Goal: Task Accomplishment & Management: Use online tool/utility

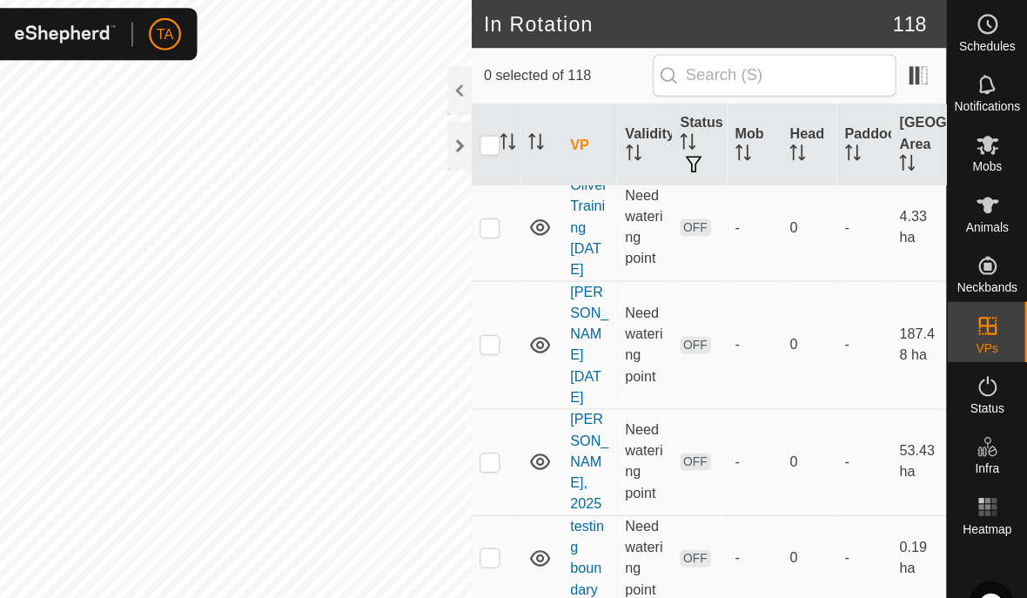
scroll to position [1080, 0]
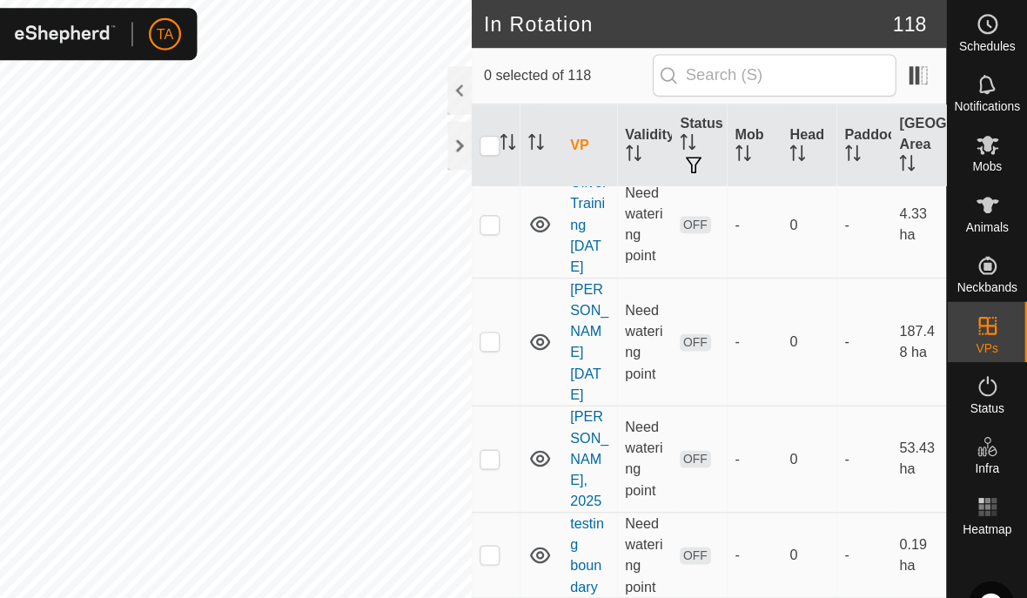
click at [720, 110] on th "Status" at bounding box center [744, 126] width 48 height 71
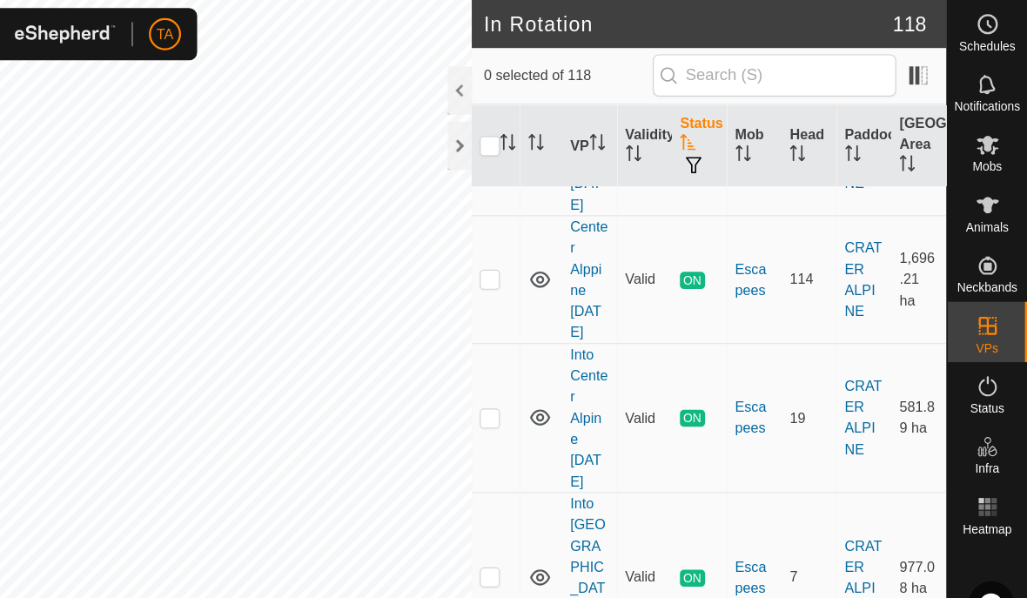
scroll to position [3029, 0]
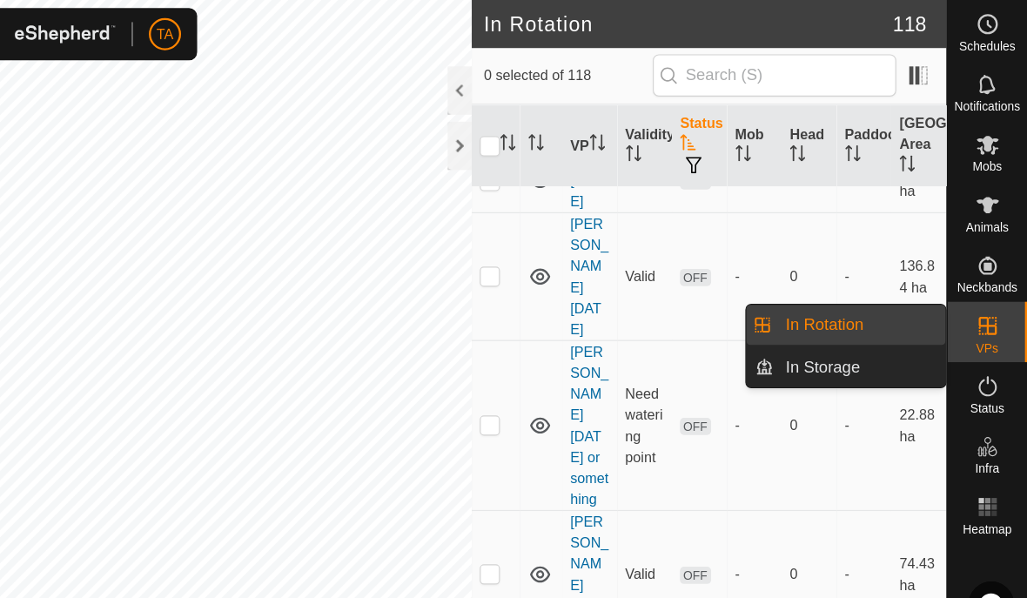
click at [985, 283] on icon at bounding box center [993, 282] width 16 height 16
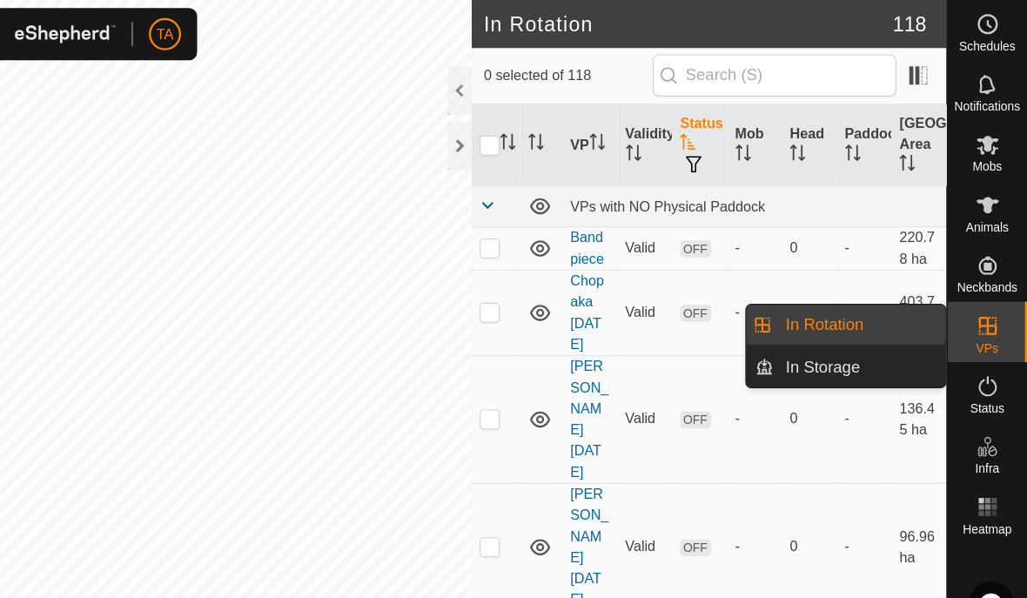
scroll to position [0, 0]
click at [815, 418] on td "0" at bounding box center [839, 473] width 48 height 111
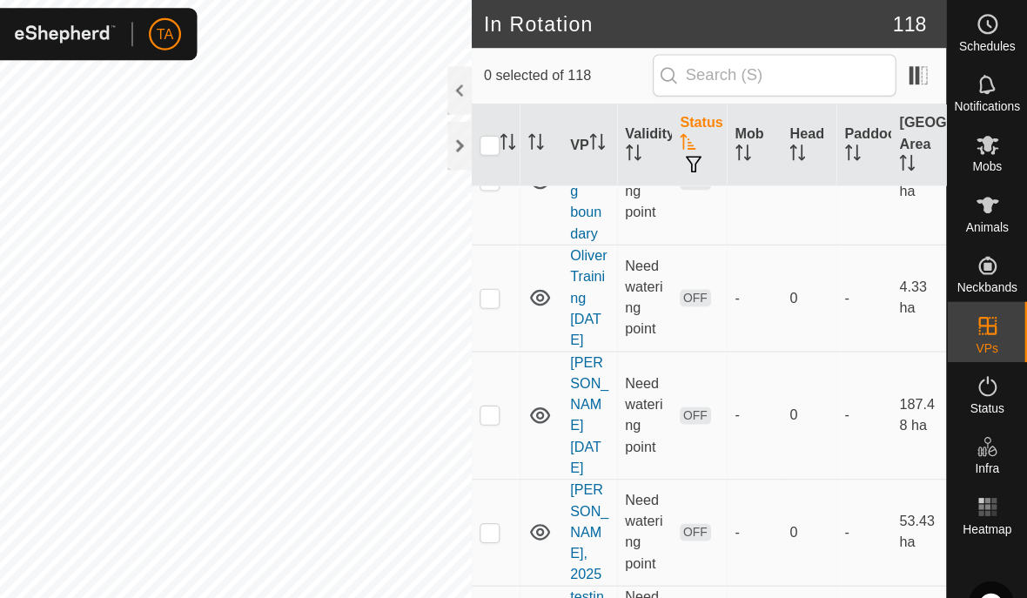
scroll to position [1023, 0]
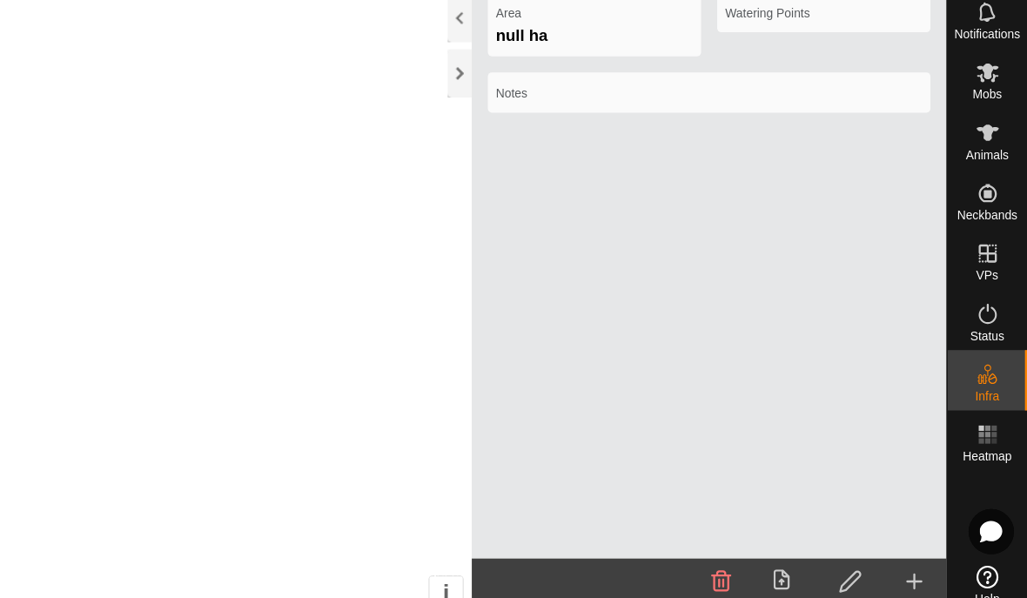
click at [749, 418] on div "Area null ha Watering Points Notes" at bounding box center [752, 294] width 411 height 504
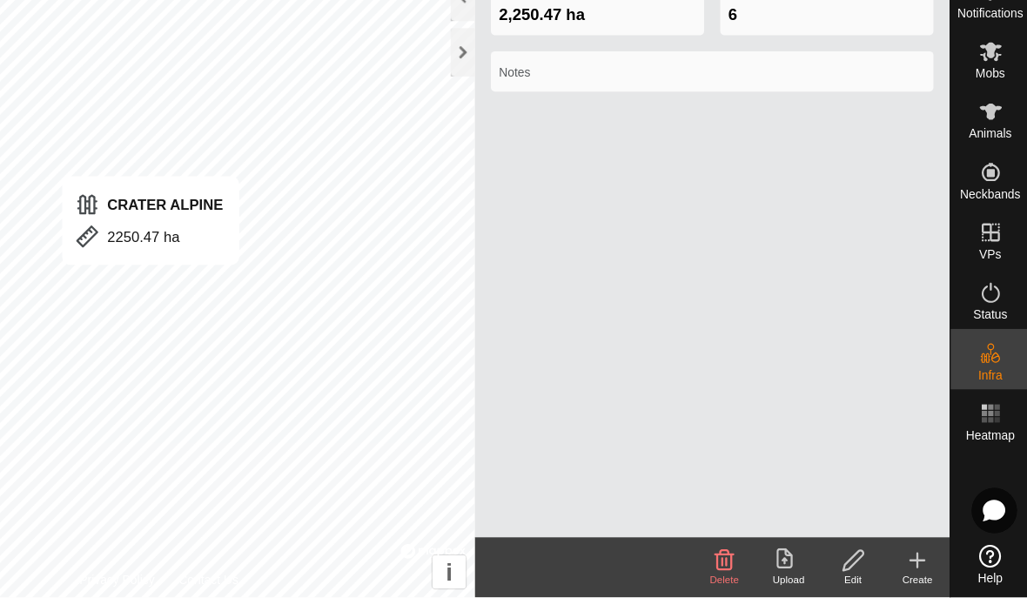
click at [755, 556] on icon at bounding box center [763, 564] width 17 height 17
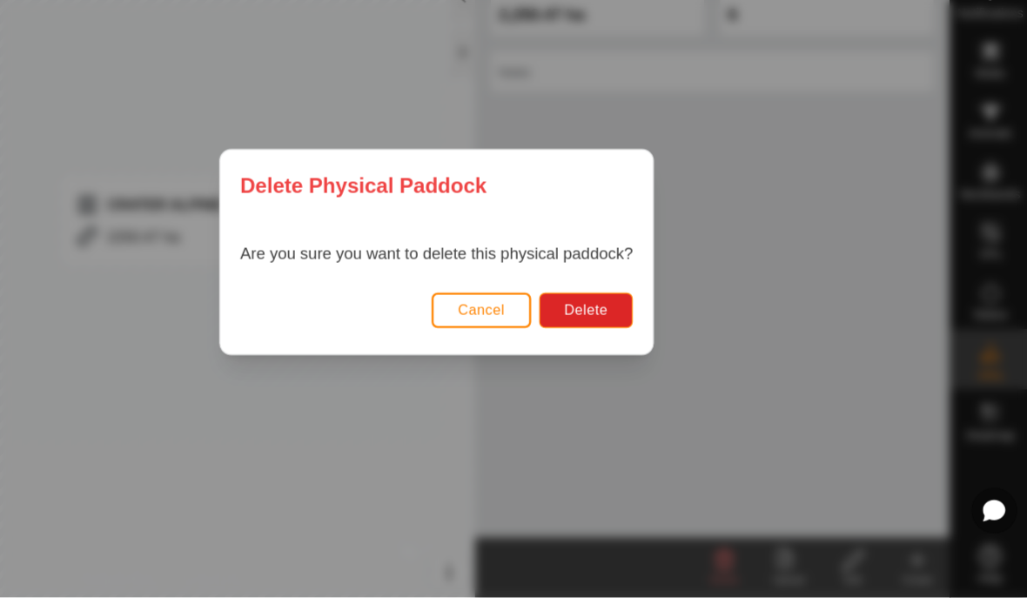
click at [532, 342] on span "Cancel" at bounding box center [552, 349] width 41 height 14
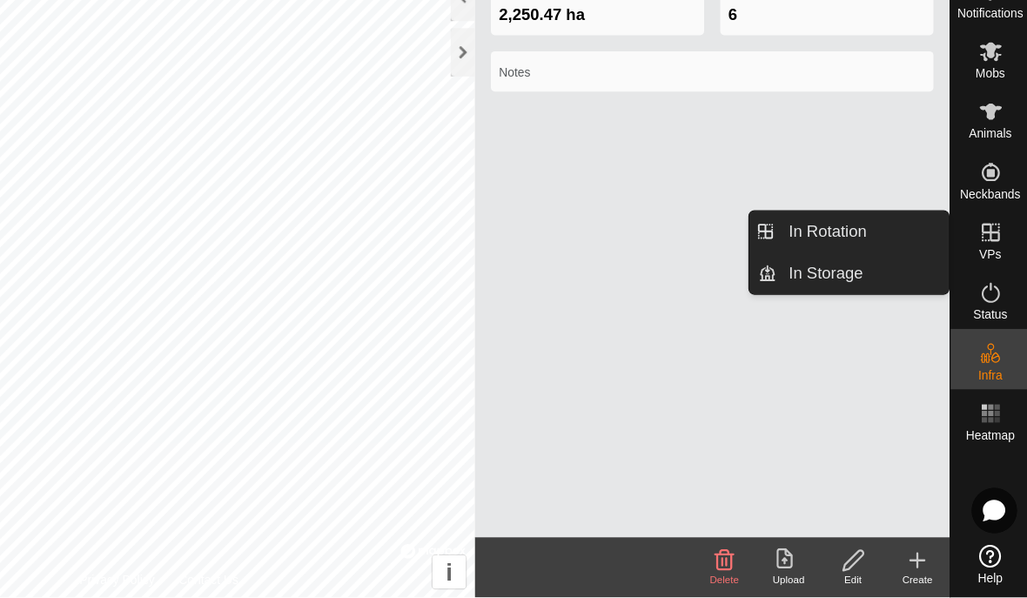
click at [808, 264] on link "In Rotation" at bounding box center [882, 281] width 149 height 35
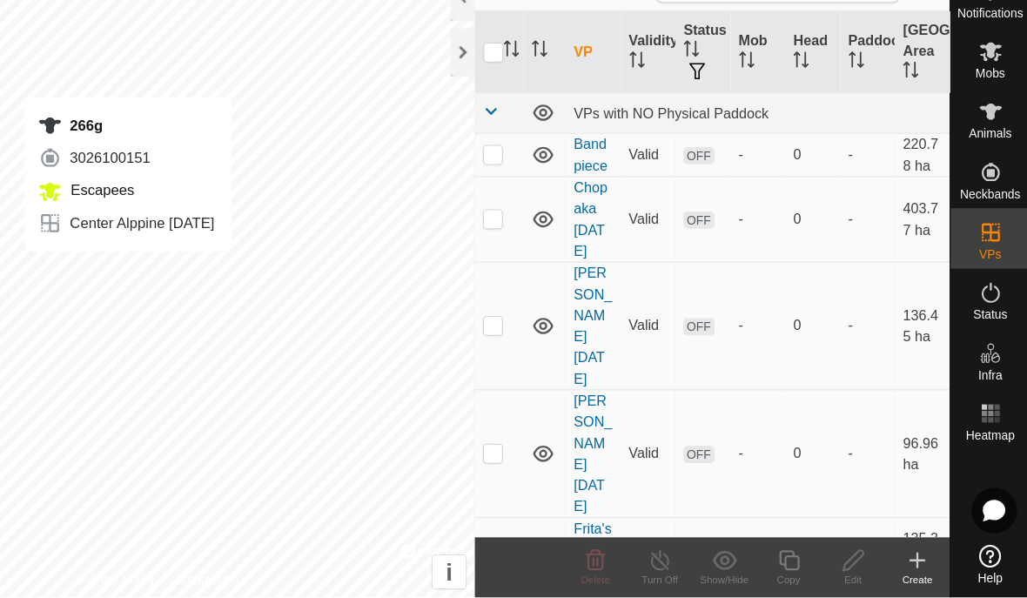
click at [919, 555] on icon at bounding box center [929, 565] width 21 height 21
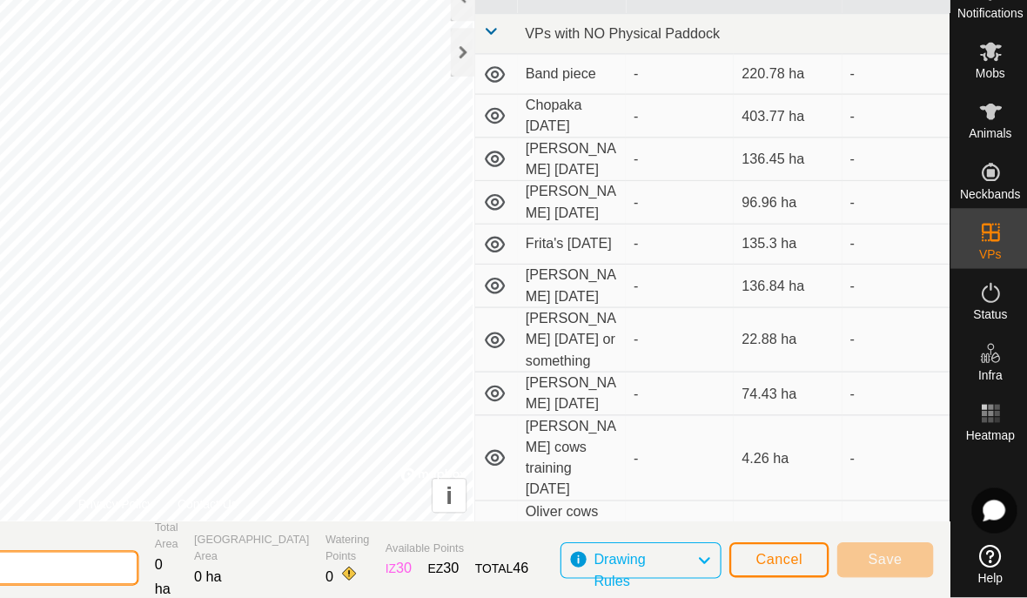
click at [24, 557] on input "[DATE] 171202" at bounding box center [134, 572] width 244 height 30
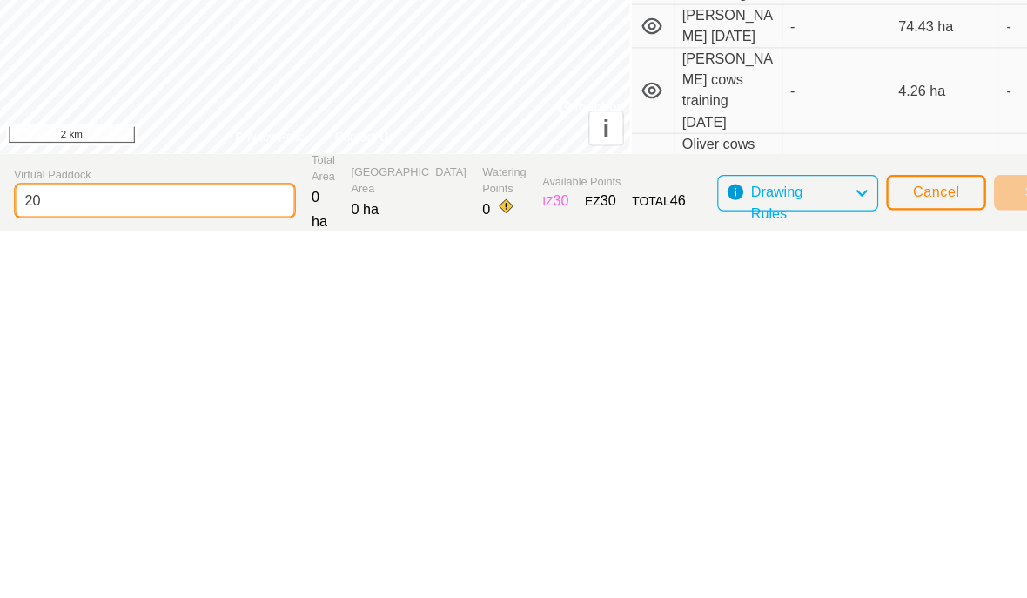
type input "2"
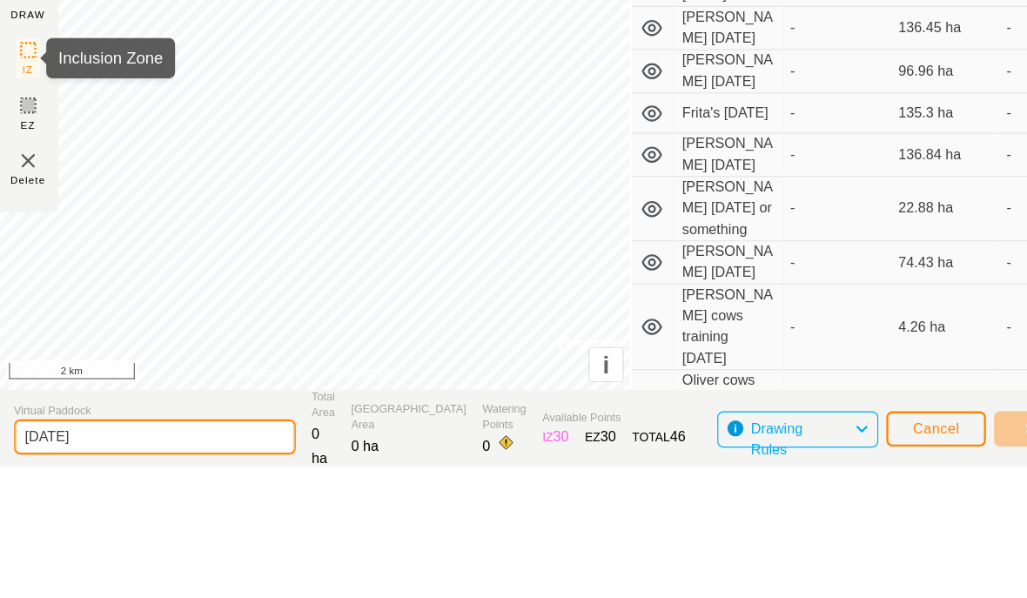
type input "[DATE]"
click at [26, 248] on span "IZ" at bounding box center [24, 254] width 10 height 13
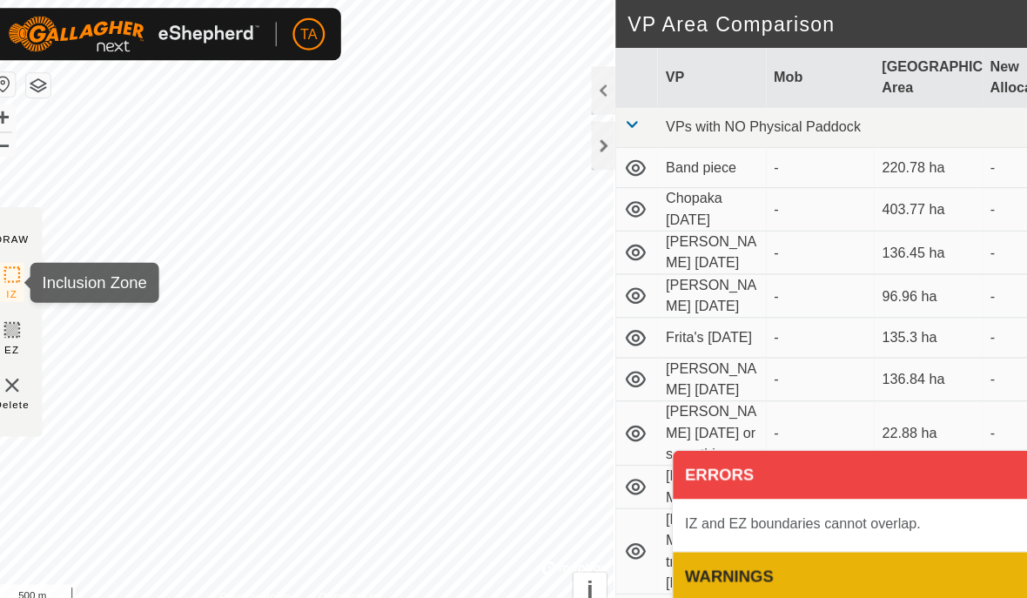
click at [14, 236] on icon at bounding box center [24, 237] width 21 height 21
click at [22, 241] on icon at bounding box center [24, 237] width 21 height 21
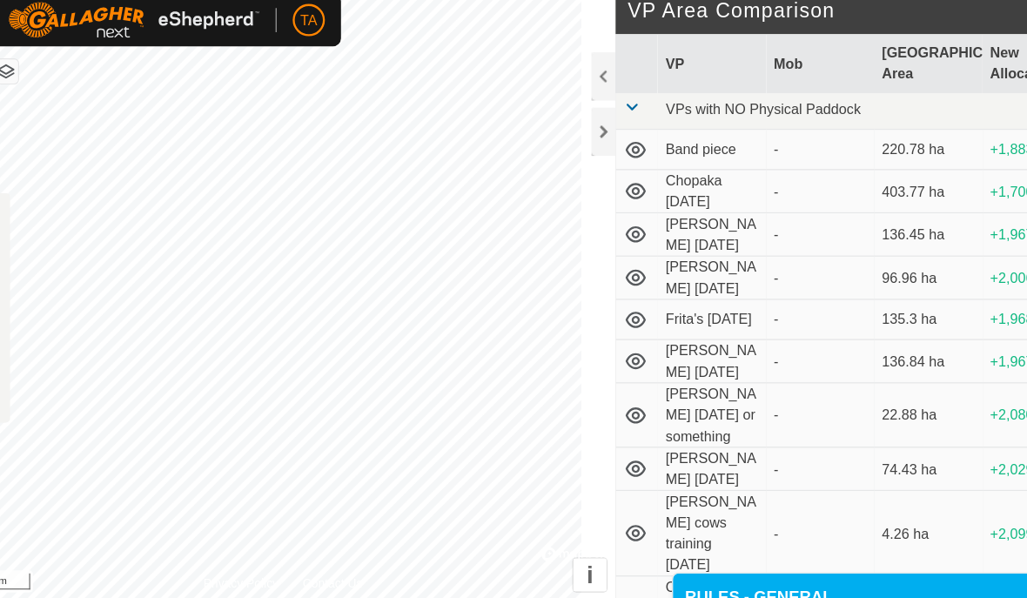
scroll to position [9, 0]
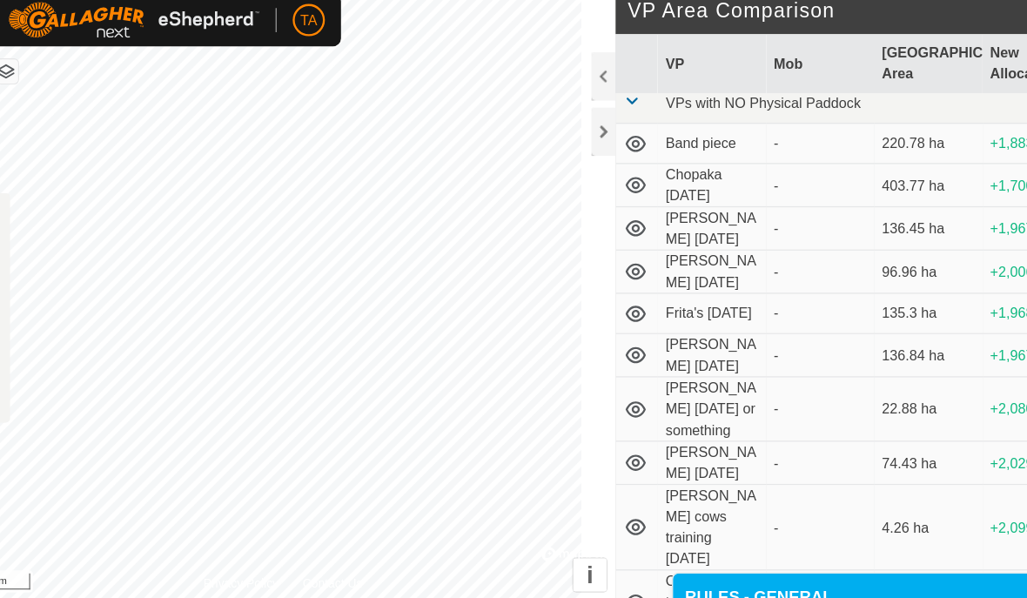
click at [861, 508] on p-accordion-header "RULES - GENERAL" at bounding box center [769, 529] width 346 height 42
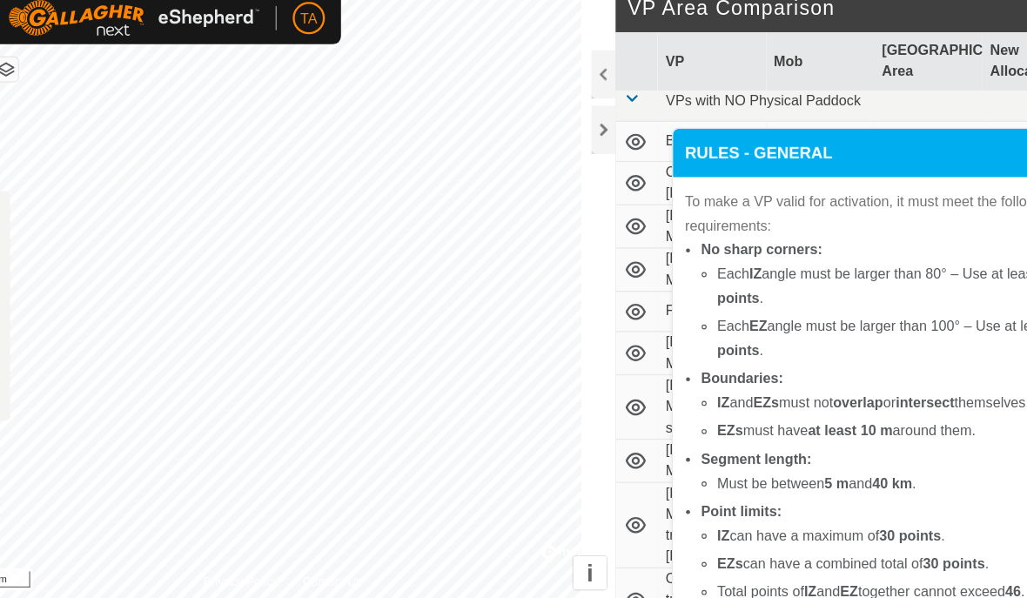
click at [785, 135] on p-accordion-header "RULES - GENERAL" at bounding box center [769, 146] width 346 height 42
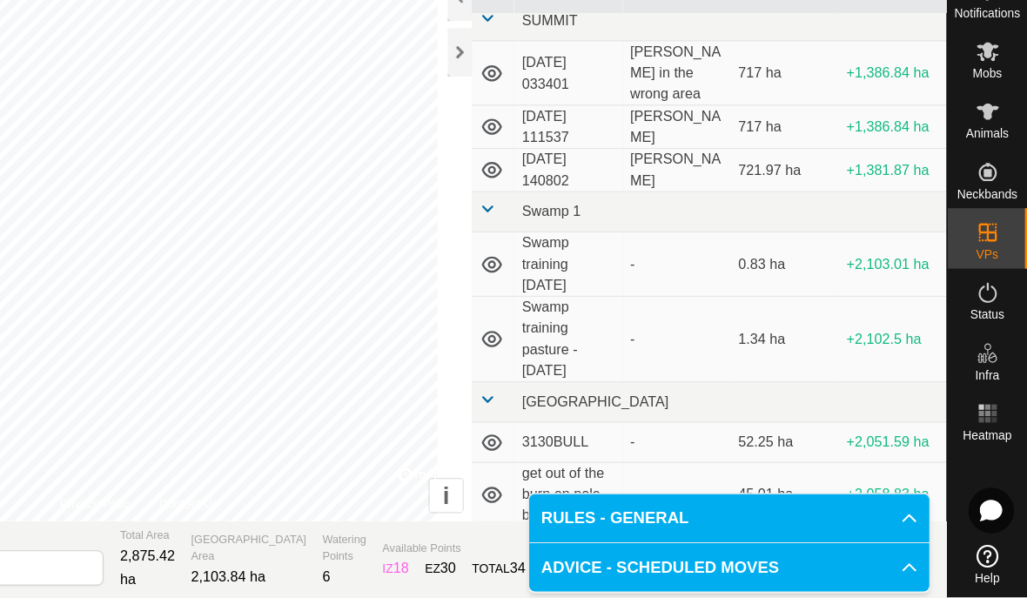
scroll to position [5443, 0]
click at [918, 522] on icon at bounding box center [925, 529] width 14 height 14
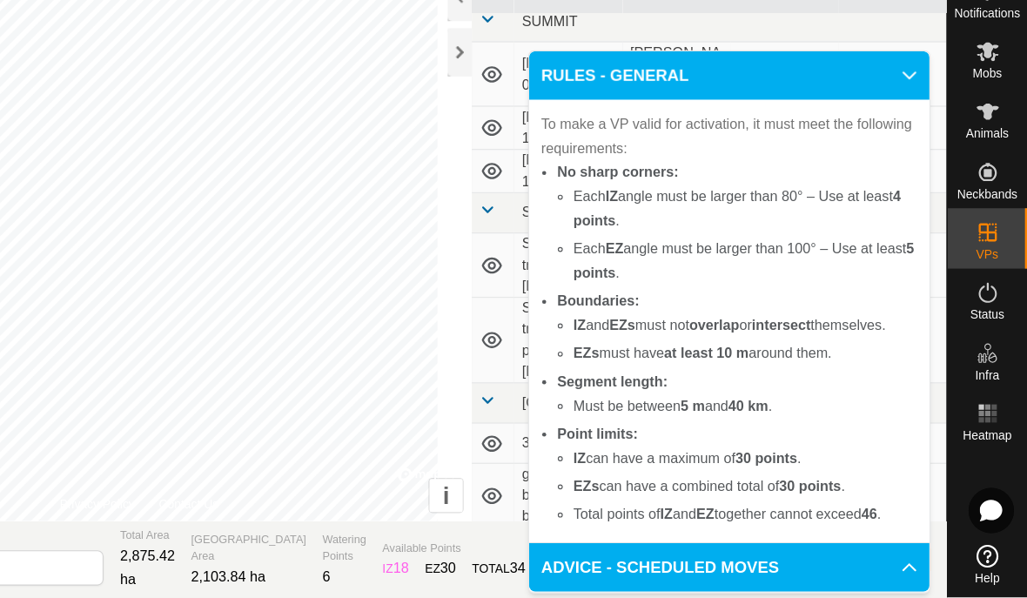
click at [918, 139] on icon at bounding box center [925, 146] width 14 height 14
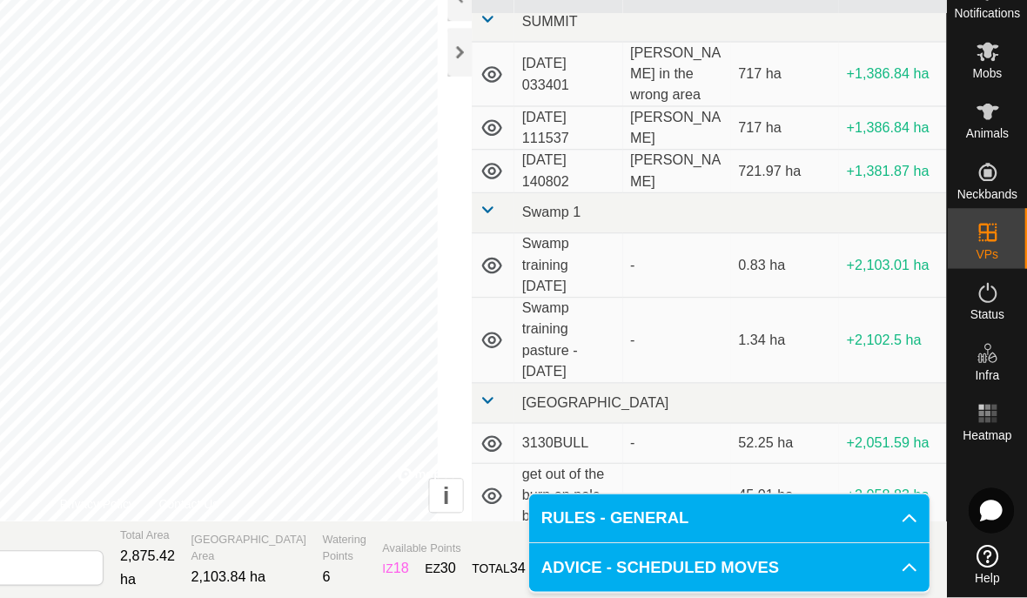
click at [919, 568] on icon at bounding box center [925, 571] width 12 height 7
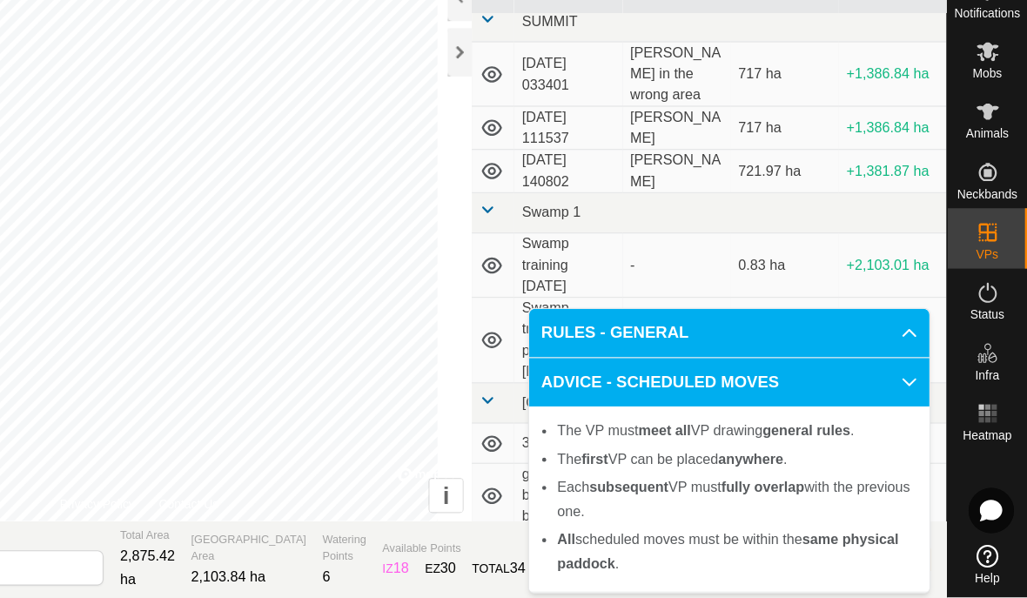
click at [918, 405] on icon at bounding box center [925, 412] width 14 height 14
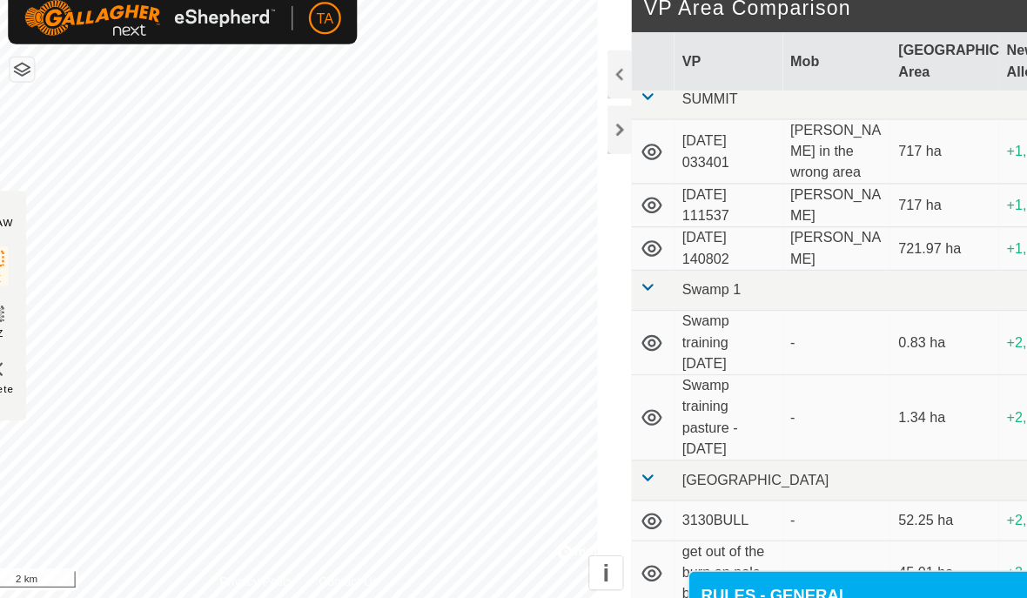
click at [30, 64] on button "button" at bounding box center [19, 74] width 21 height 21
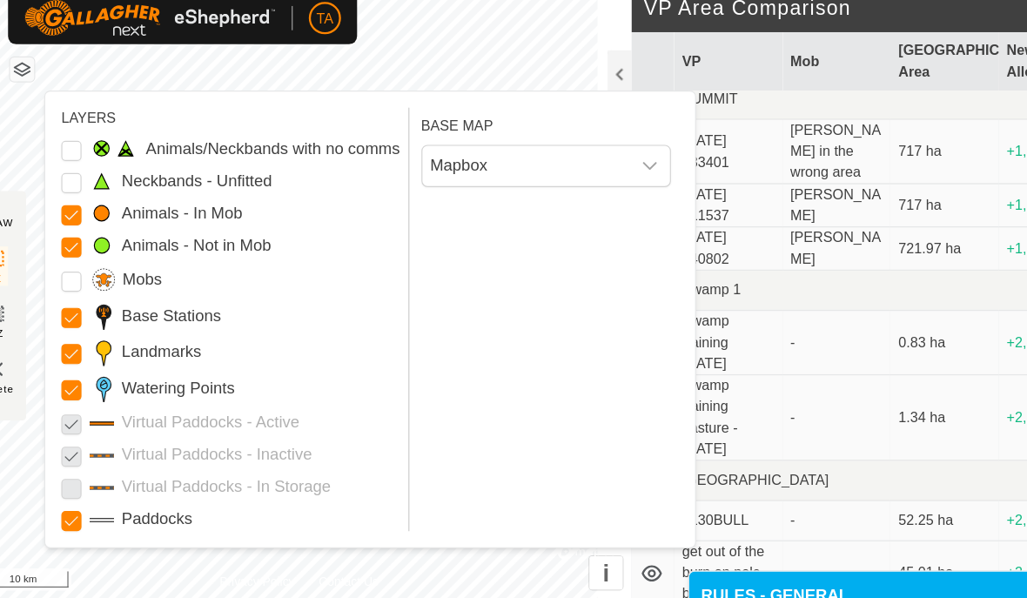
click at [30, 64] on button "button" at bounding box center [19, 74] width 21 height 21
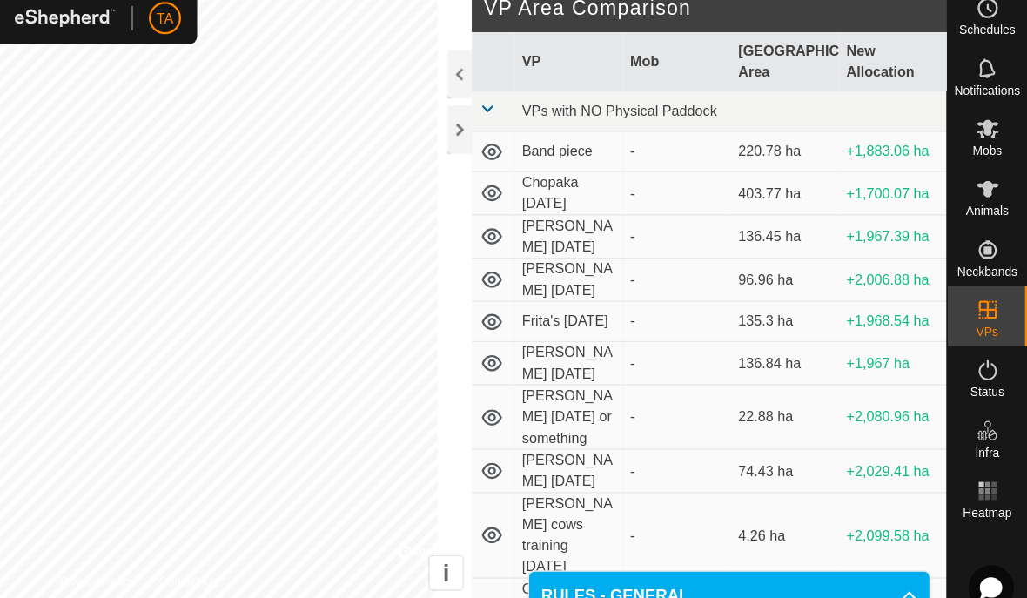
scroll to position [0, 0]
click at [984, 118] on icon at bounding box center [993, 126] width 19 height 17
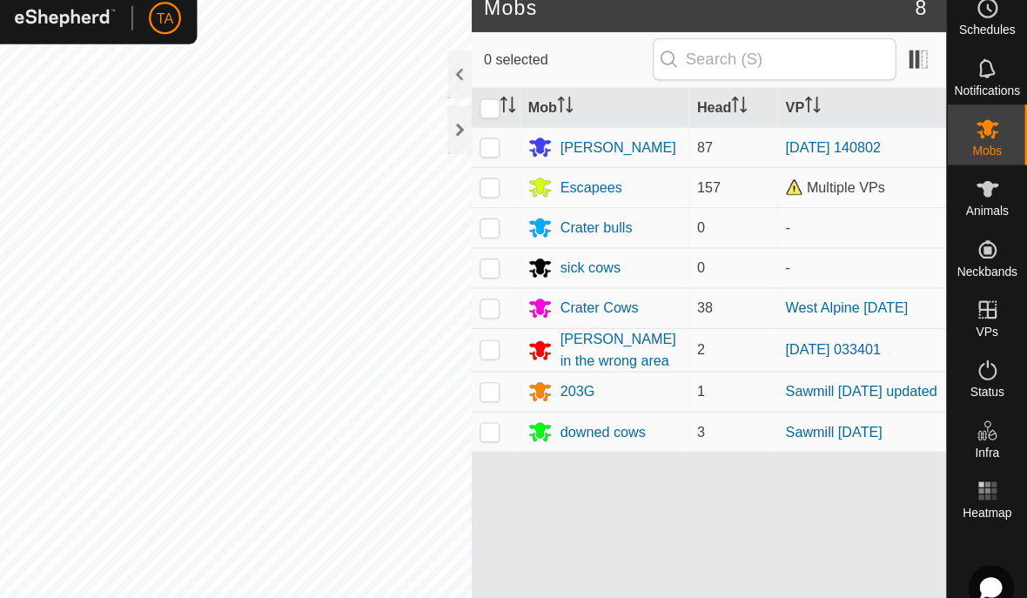
click at [547, 272] on td at bounding box center [568, 280] width 42 height 35
checkbox input "true"
click at [554, 169] on p-checkbox at bounding box center [562, 176] width 17 height 14
checkbox input "true"
click at [808, 555] on icon at bounding box center [819, 565] width 22 height 21
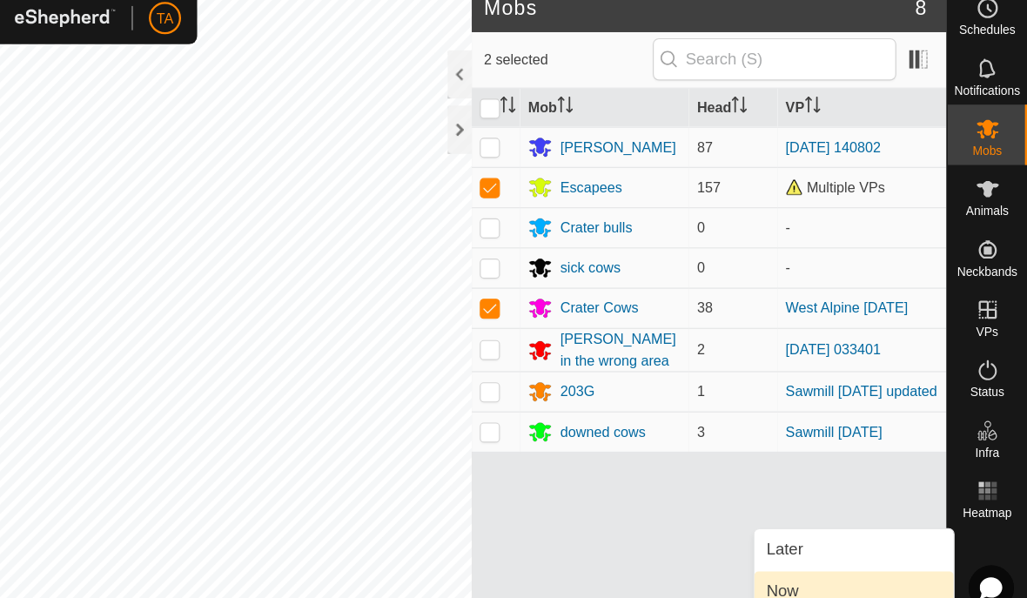
click at [791, 514] on link "Now" at bounding box center [877, 525] width 172 height 35
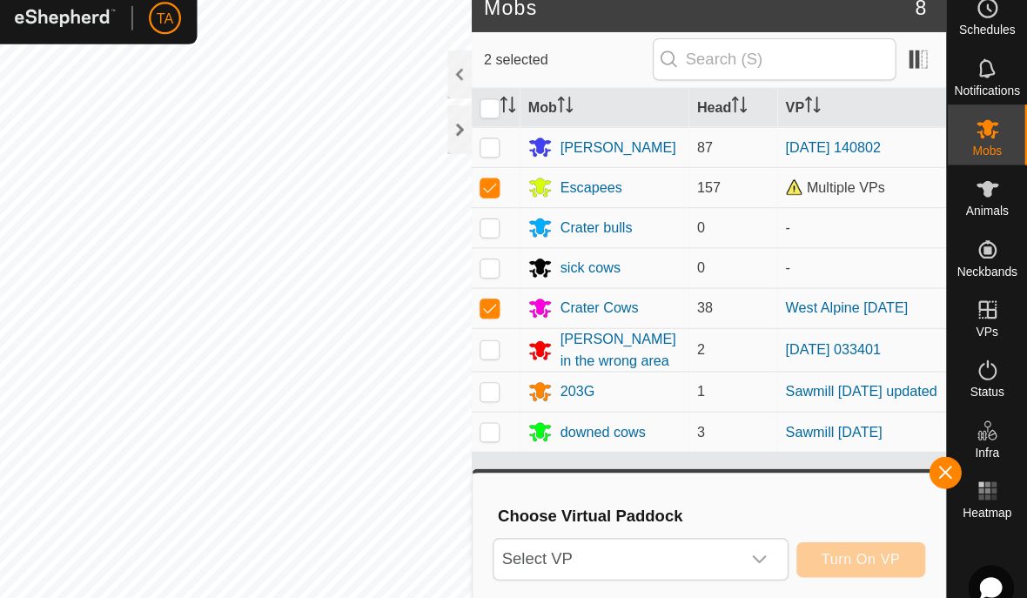
click at [637, 481] on span "Select VP" at bounding box center [672, 498] width 212 height 35
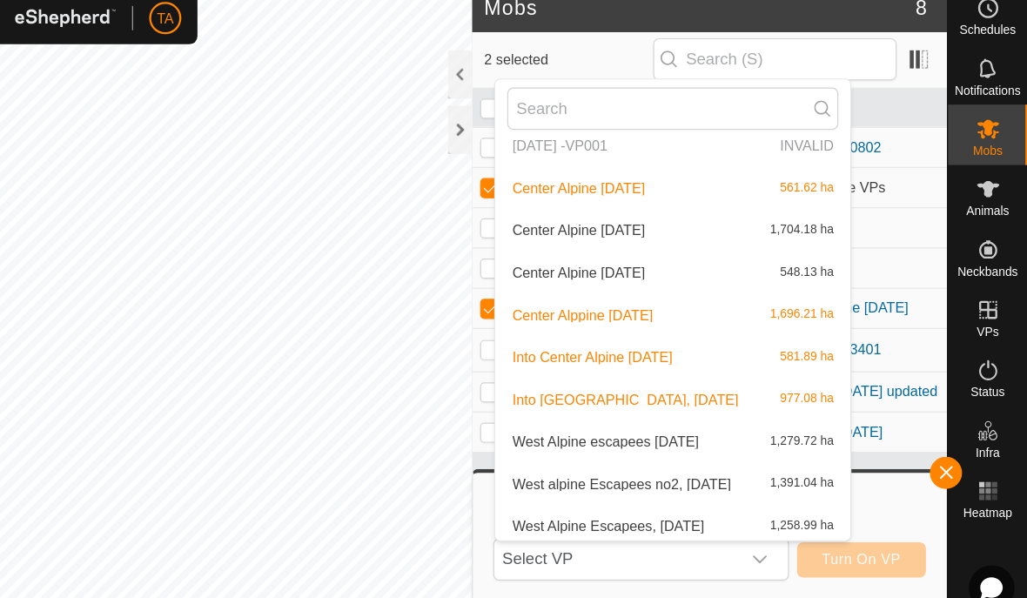
scroll to position [678, 0]
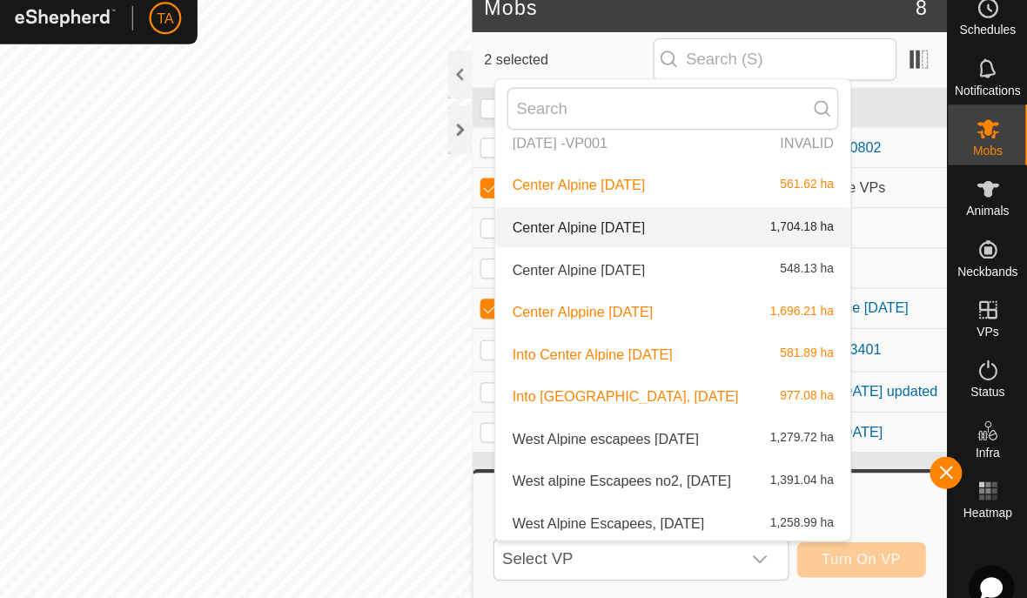
click at [738, 205] on div "Center Alpine [DATE] 1,704.18 ha" at bounding box center [720, 210] width 286 height 21
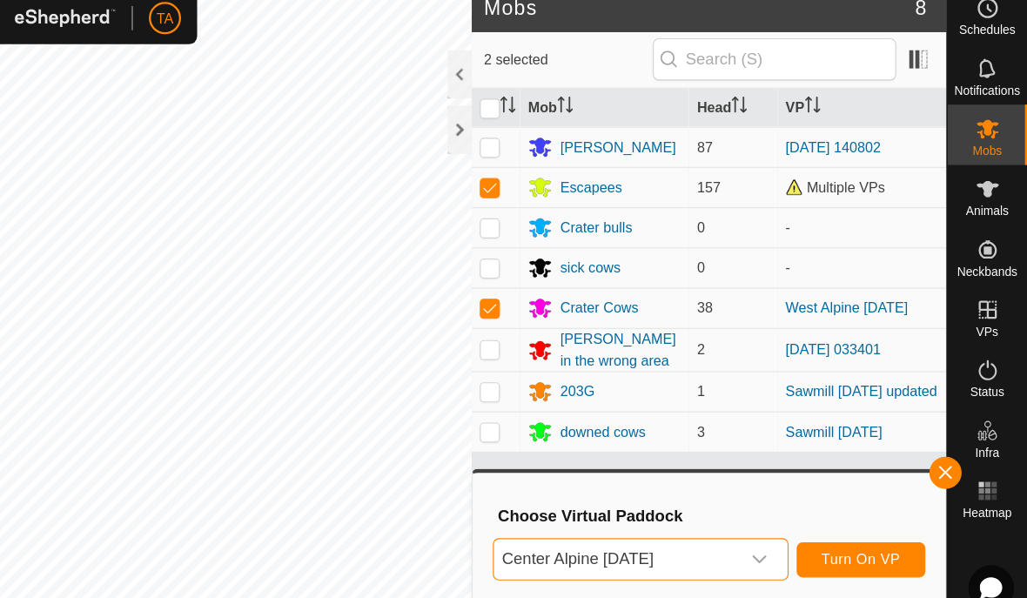
click at [811, 228] on td "-" at bounding box center [884, 245] width 146 height 35
click at [789, 491] on icon "dropdown trigger" at bounding box center [796, 498] width 14 height 14
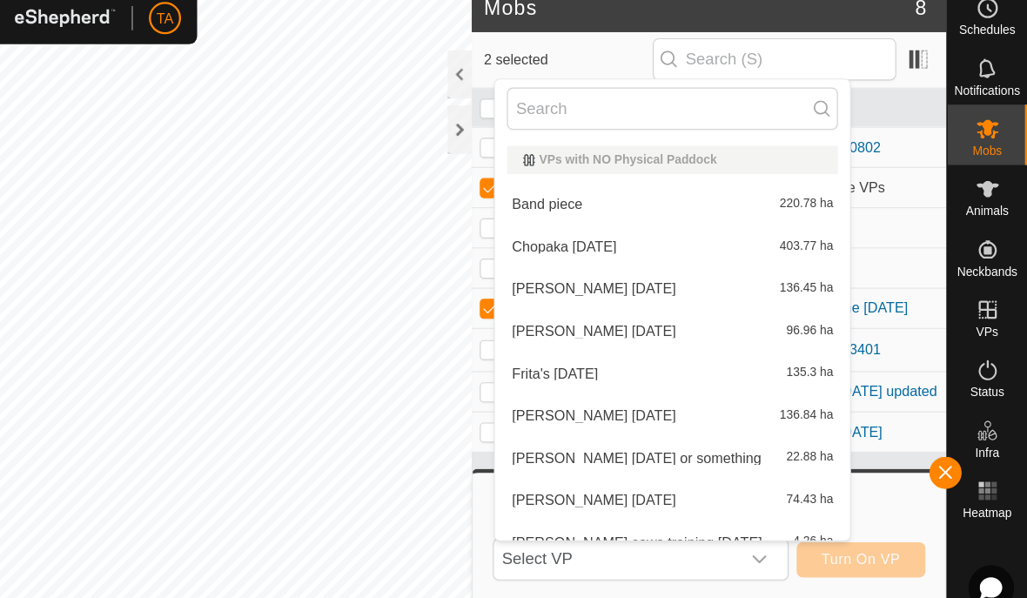
scroll to position [0, 0]
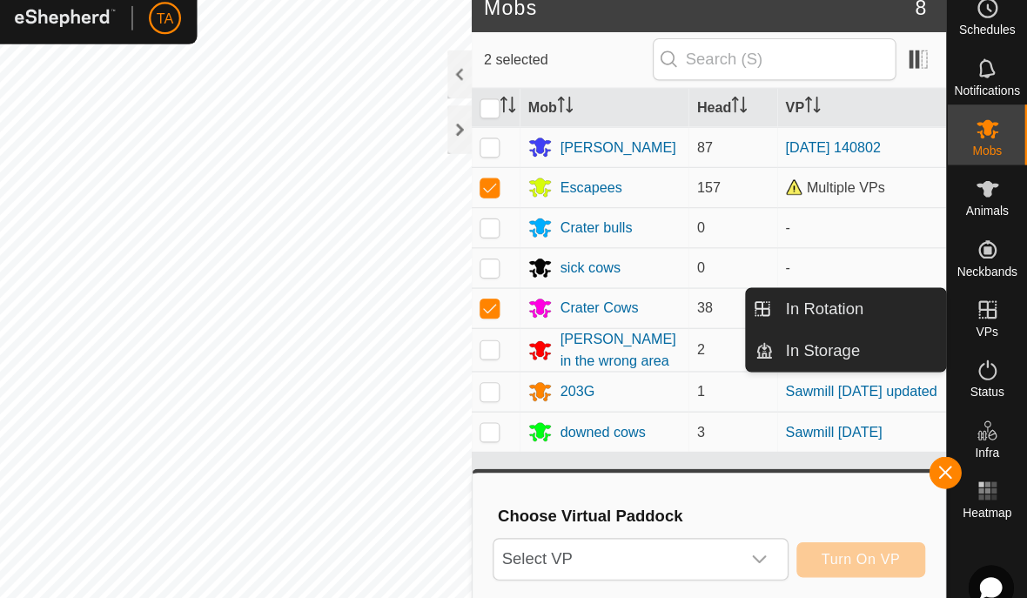
click at [808, 266] on link "In Rotation" at bounding box center [882, 281] width 149 height 35
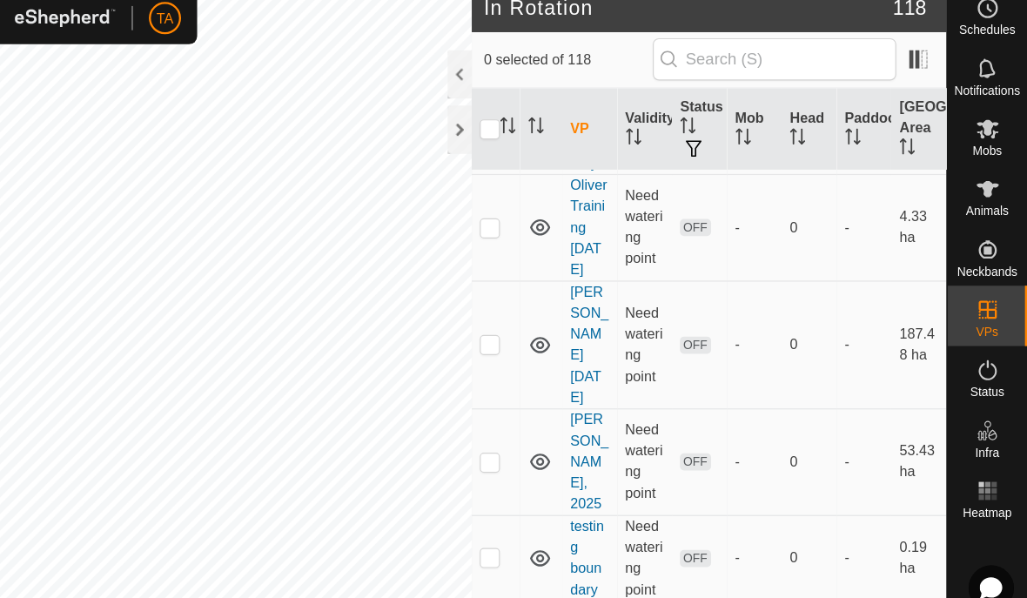
scroll to position [1064, 0]
checkbox input "true"
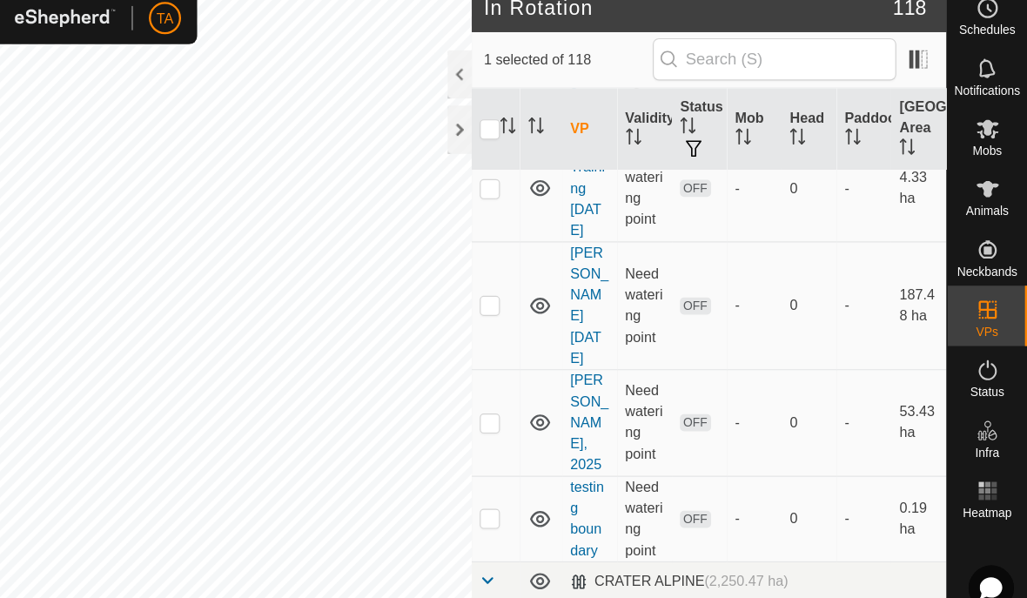
scroll to position [1100, 0]
checkbox input "true"
checkbox input "false"
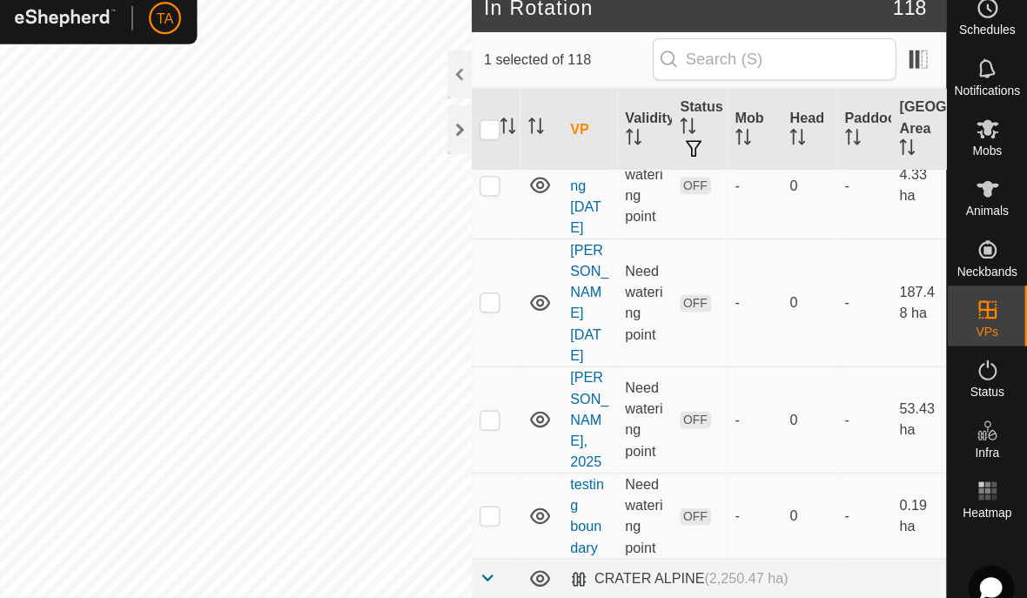
click at [808, 555] on icon at bounding box center [819, 565] width 22 height 21
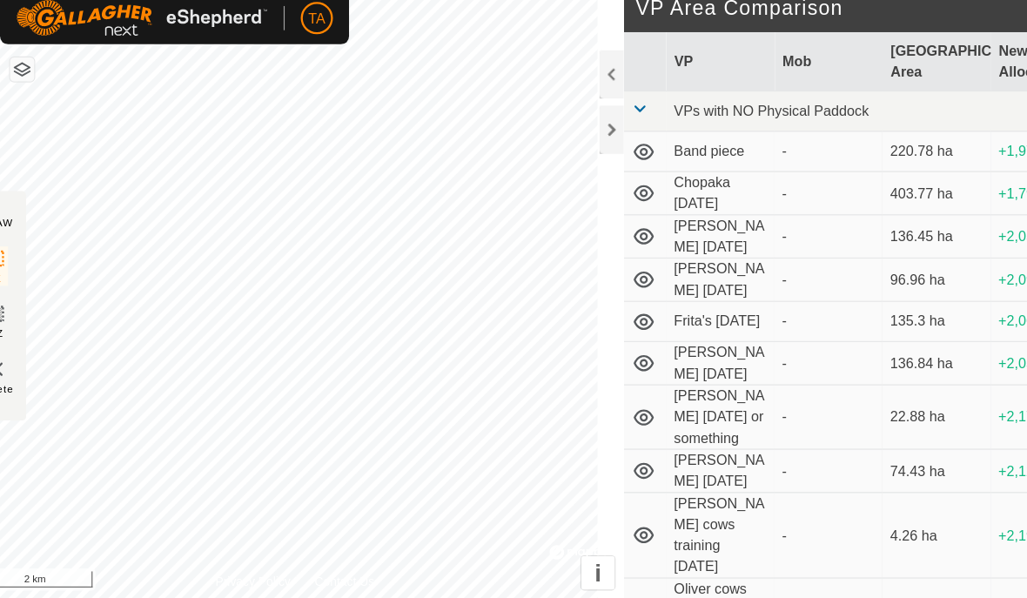
click at [132, 557] on input "[DATE] -VP002" at bounding box center [113, 572] width 244 height 30
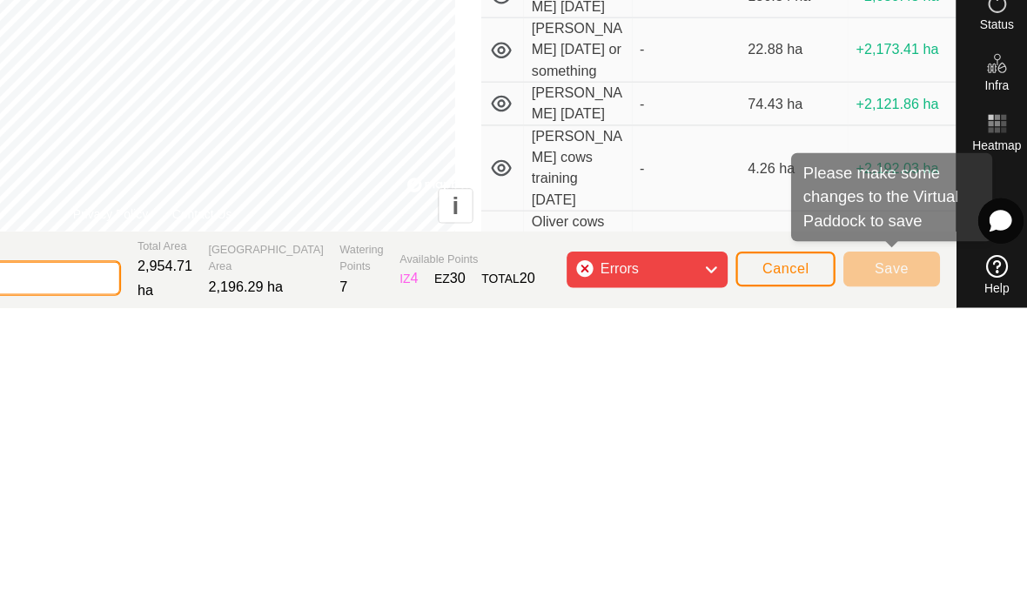
type input "[DATE]"
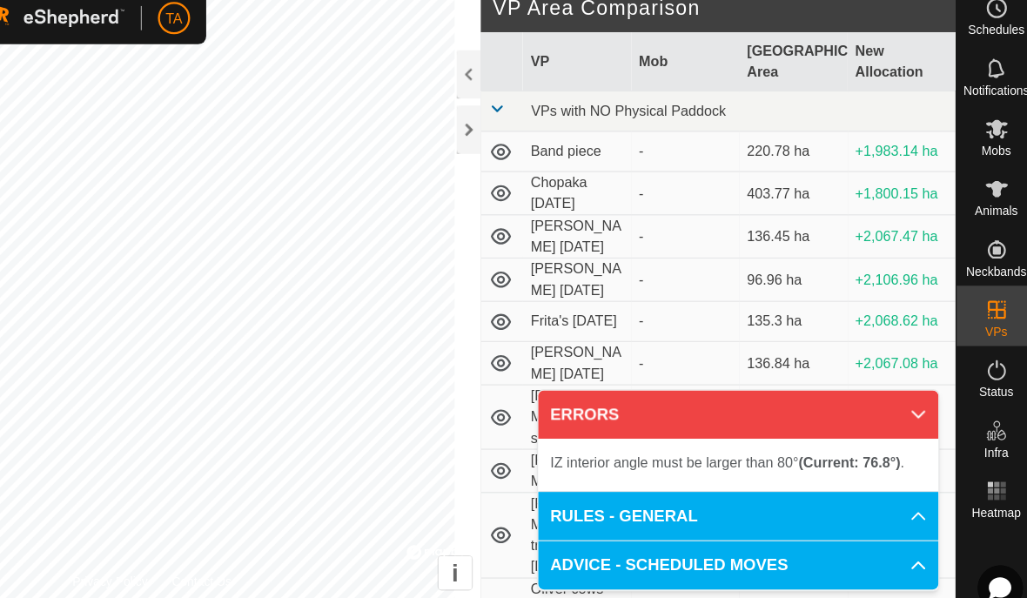
click at [887, 557] on span "Save" at bounding box center [902, 564] width 30 height 14
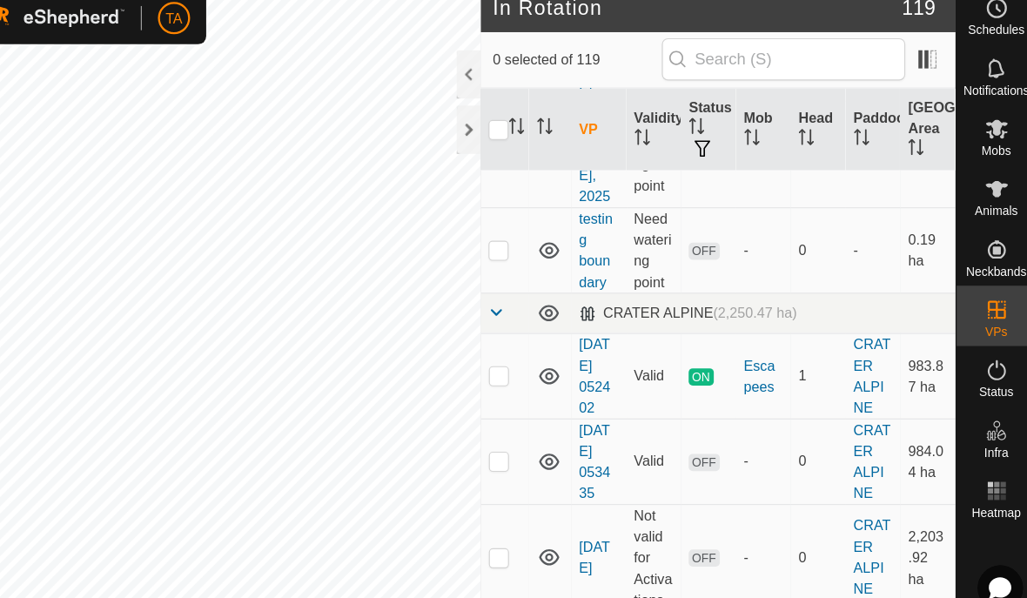
scroll to position [1328, 0]
click at [554, 491] on p-checkbox at bounding box center [562, 498] width 17 height 14
click at [673, 452] on td "Not valid for Activations" at bounding box center [697, 498] width 48 height 92
click at [984, 554] on icon at bounding box center [993, 561] width 19 height 19
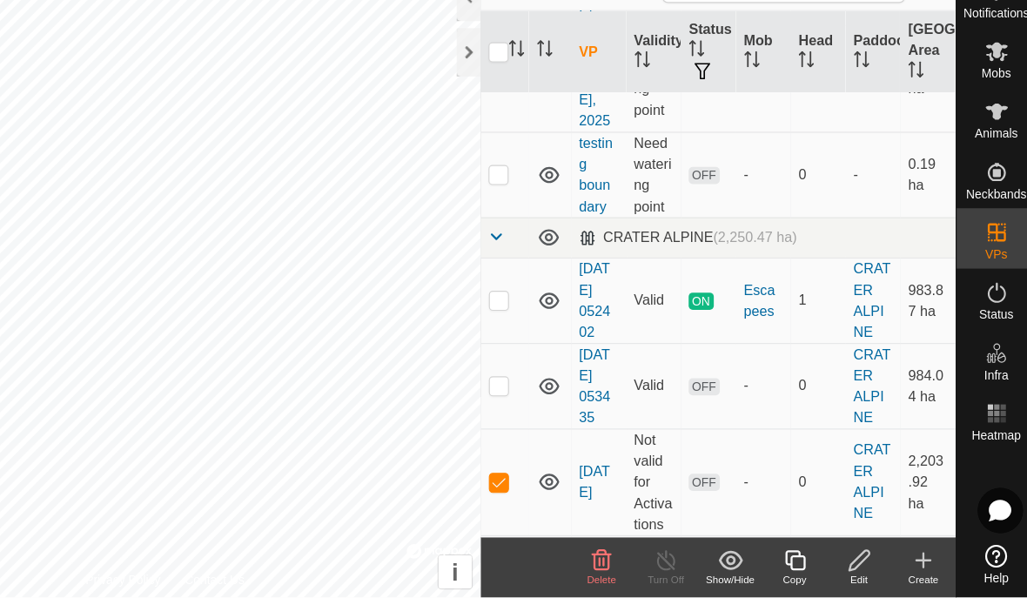
click at [547, 452] on td at bounding box center [568, 498] width 42 height 92
checkbox input "false"
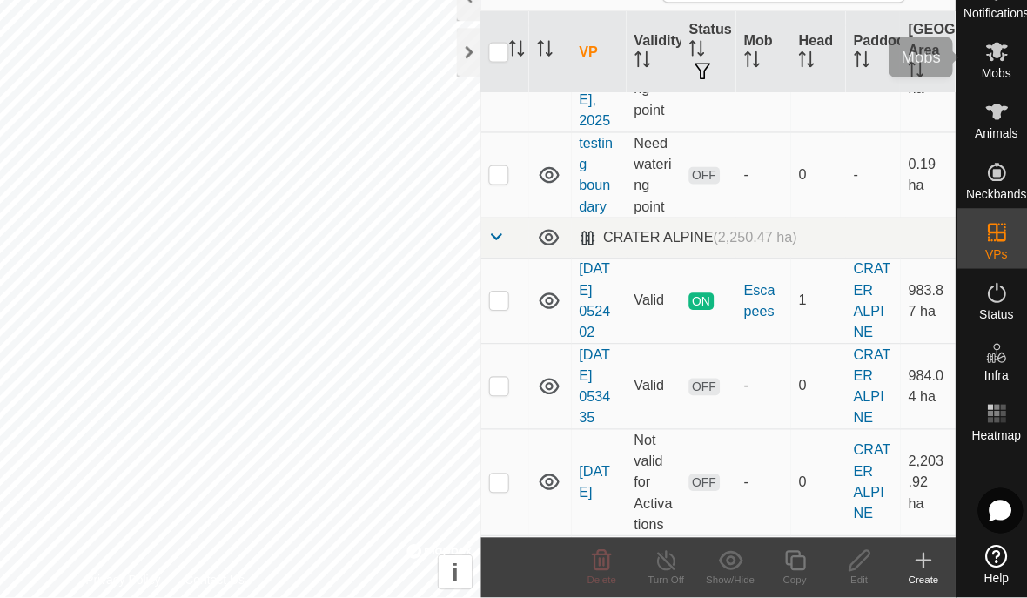
click at [984, 118] on icon at bounding box center [993, 126] width 19 height 17
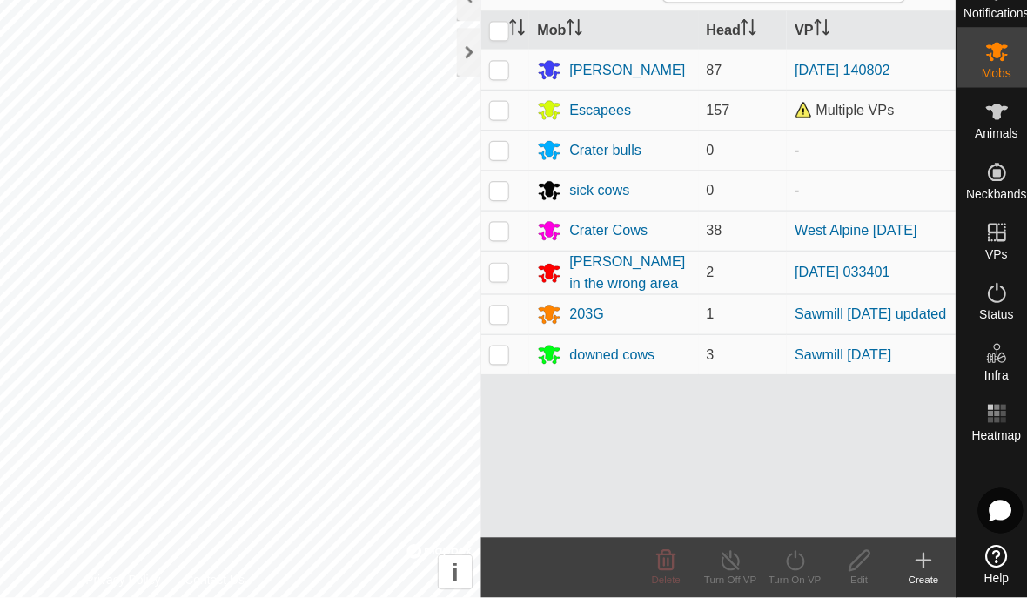
click at [547, 263] on td at bounding box center [568, 280] width 42 height 35
checkbox input "true"
click at [547, 158] on td at bounding box center [568, 175] width 42 height 35
checkbox input "true"
click at [808, 555] on icon at bounding box center [819, 565] width 22 height 21
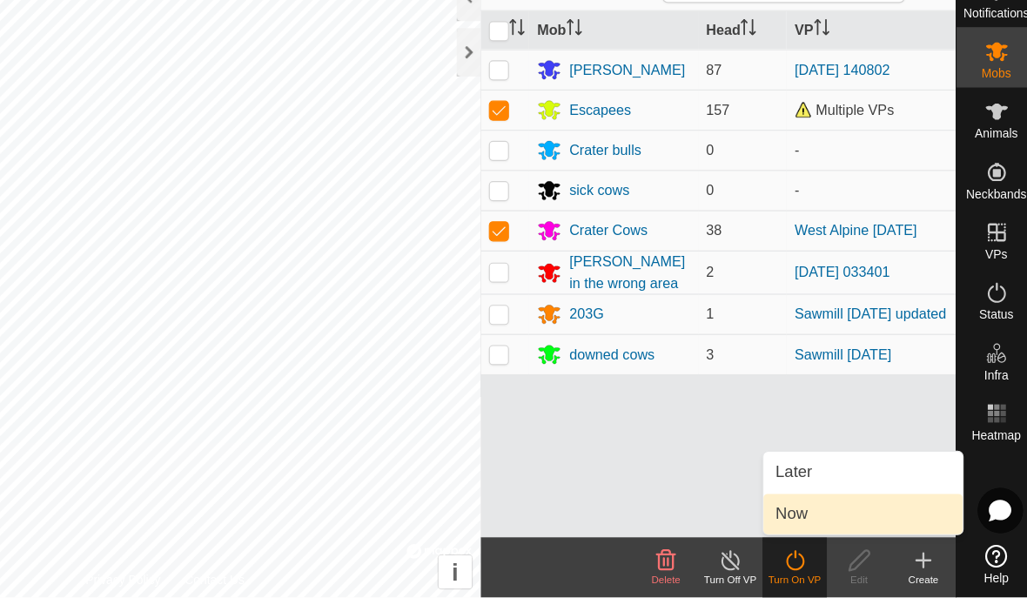
click at [791, 508] on link "Now" at bounding box center [877, 525] width 172 height 35
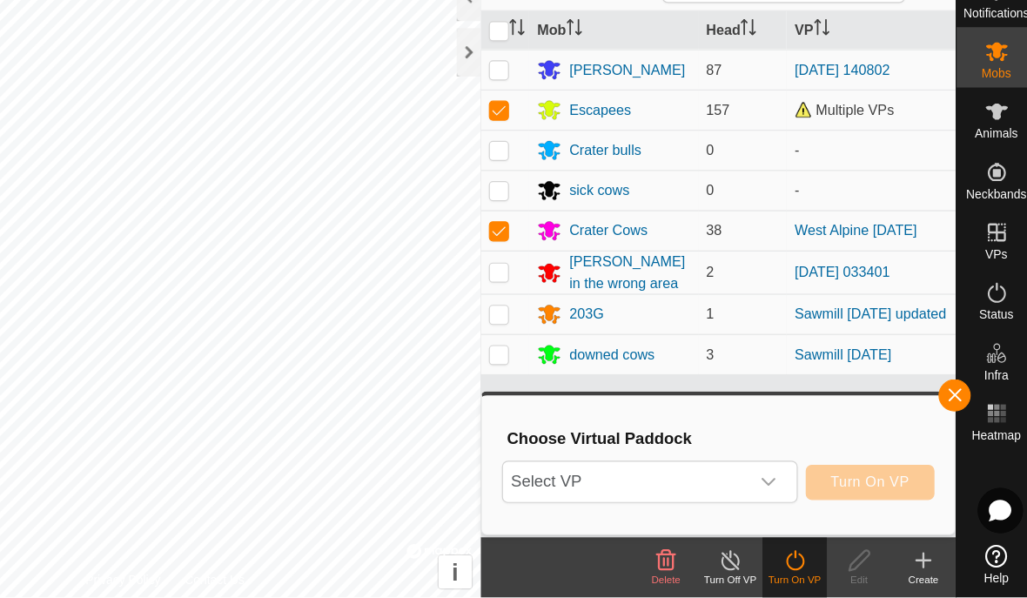
click at [644, 481] on span "Select VP" at bounding box center [672, 498] width 212 height 35
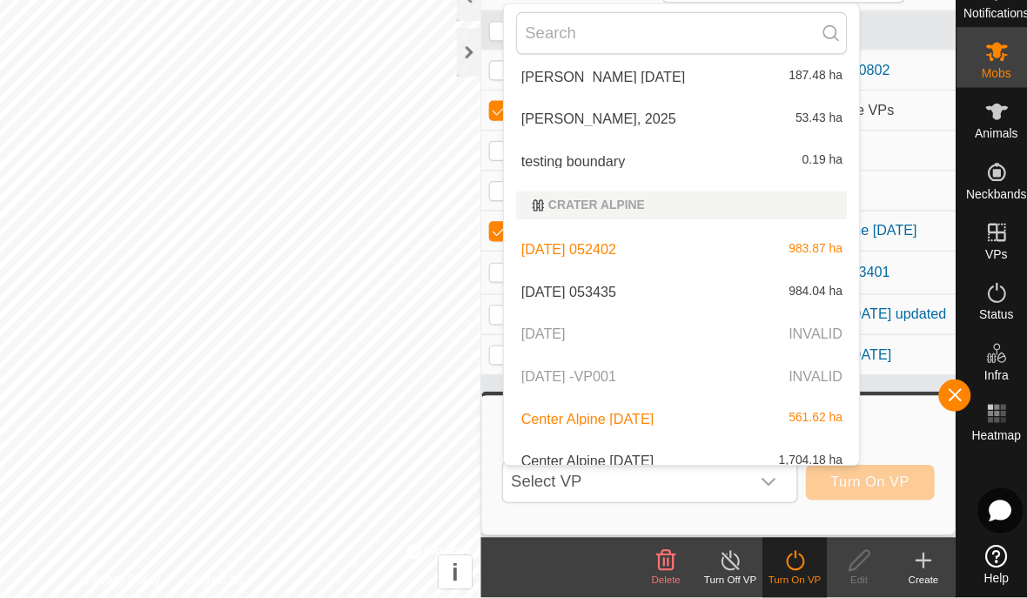
scroll to position [449, 0]
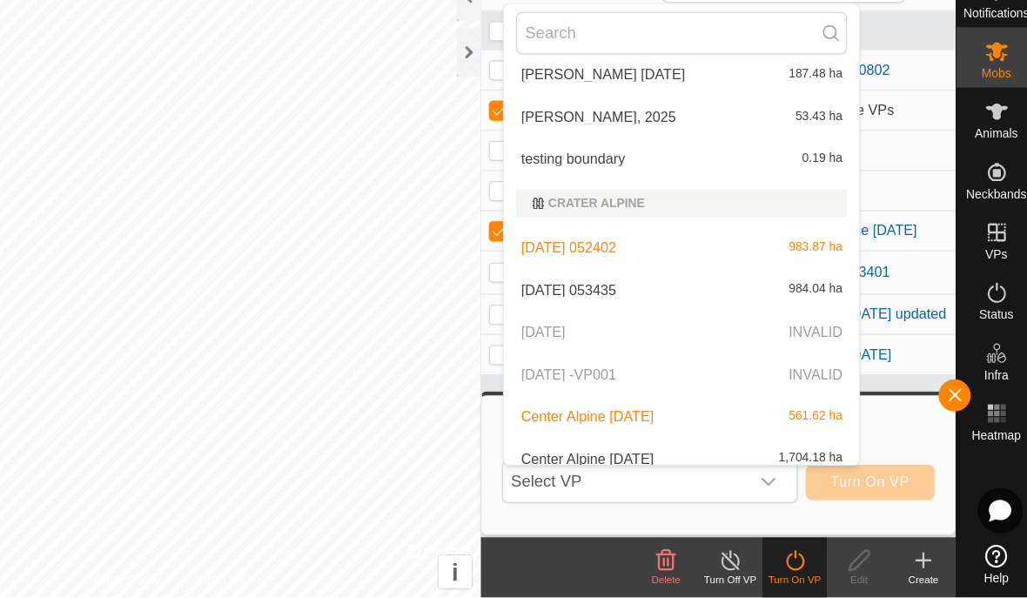
click at [577, 285] on div "[DATE] 052402 983.87 ha" at bounding box center [720, 295] width 286 height 21
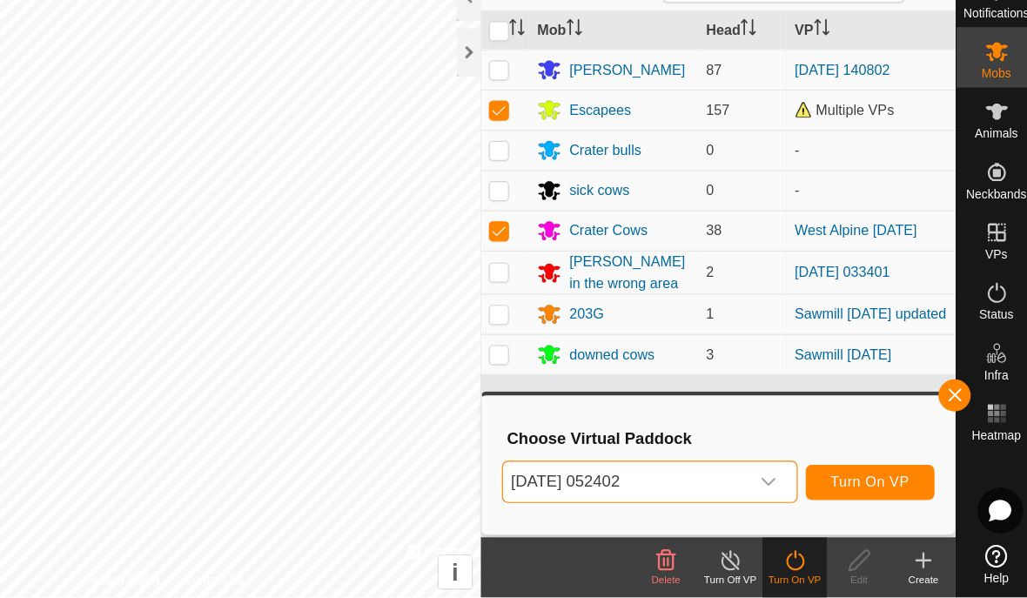
click at [789, 491] on icon "dropdown trigger" at bounding box center [796, 498] width 14 height 14
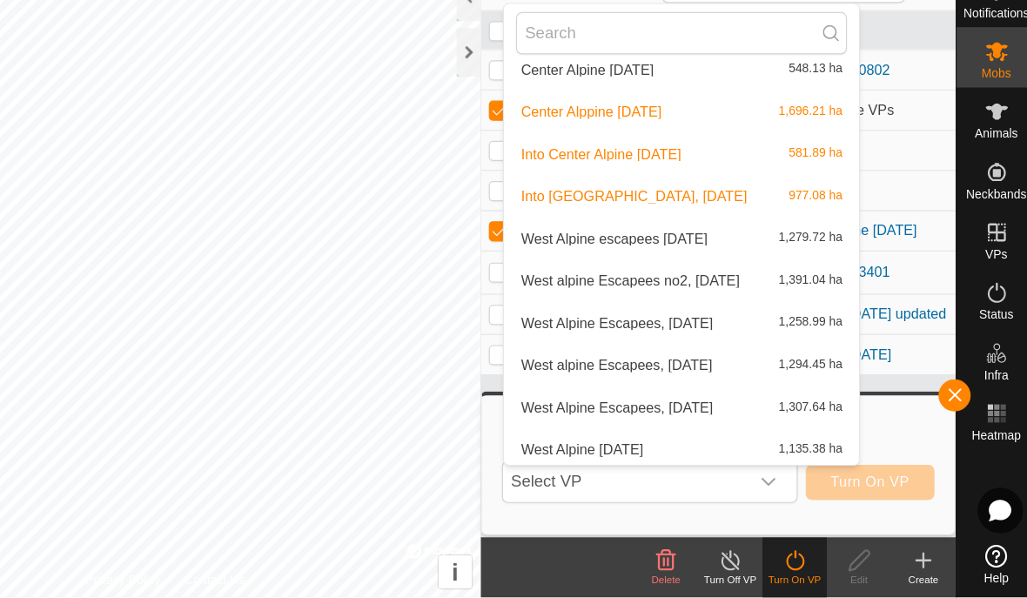
scroll to position [823, 0]
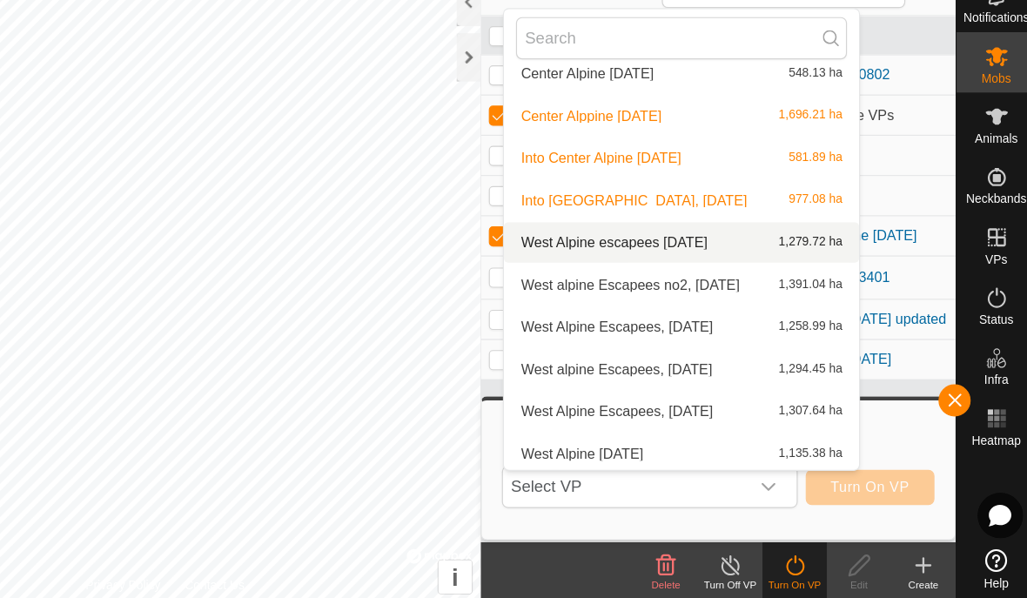
click at [594, 276] on div "West Alpine escapees [DATE] 1,279.72 ha" at bounding box center [720, 286] width 286 height 21
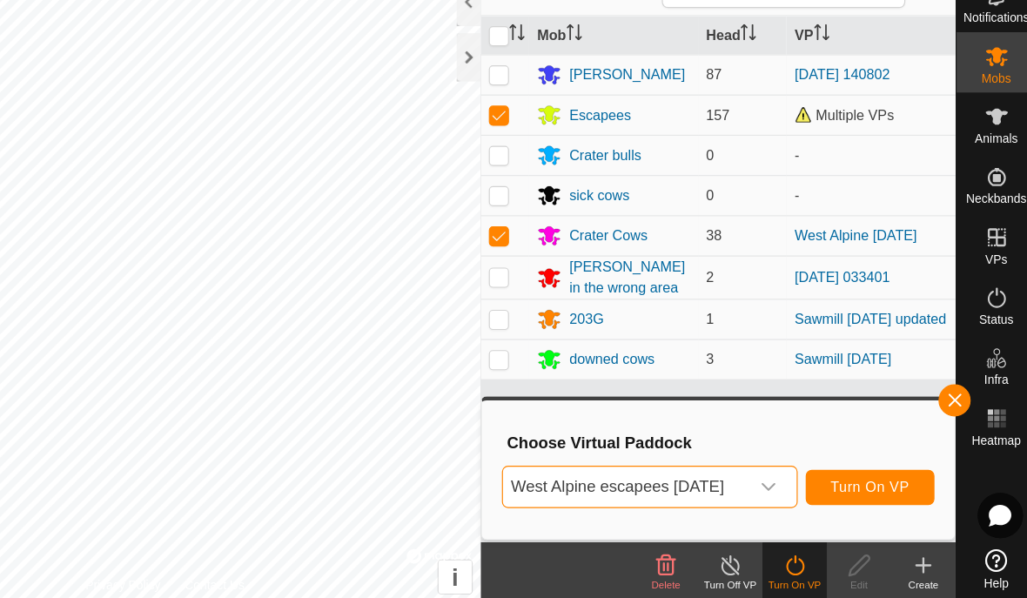
click at [789, 491] on icon "dropdown trigger" at bounding box center [796, 498] width 14 height 14
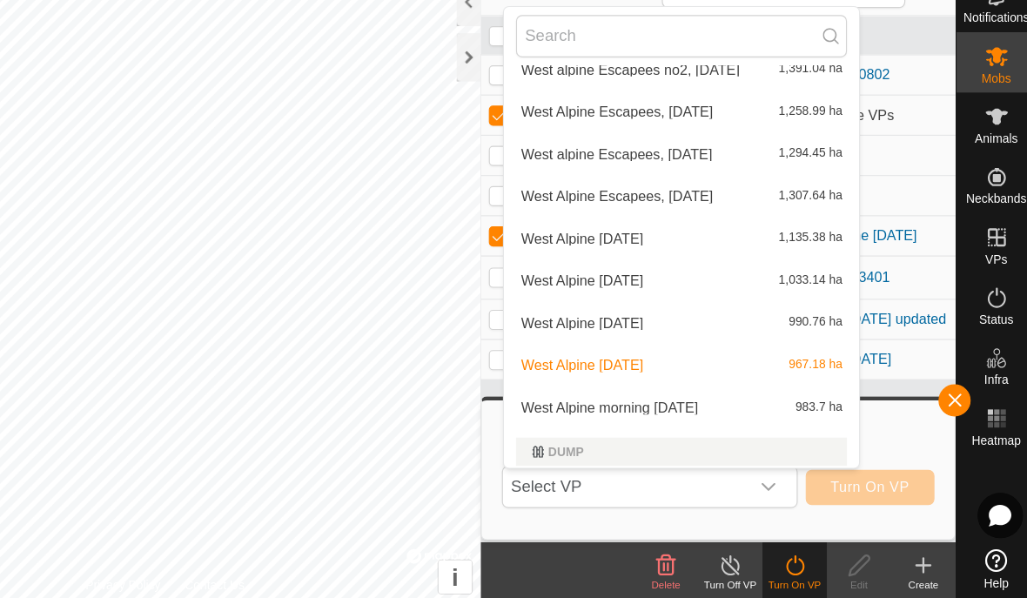
scroll to position [1011, 0]
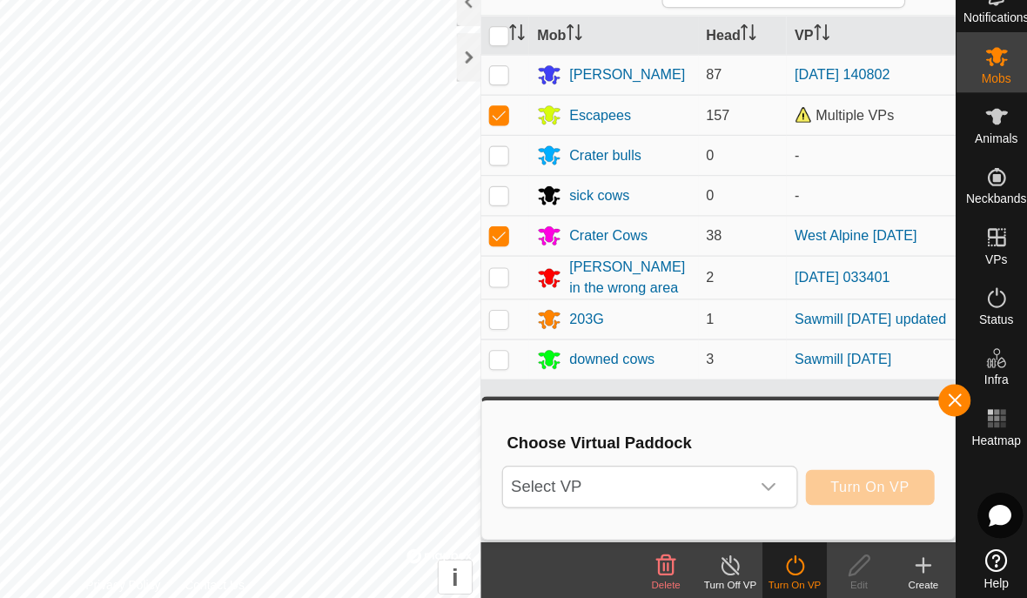
click at [789, 491] on icon "dropdown trigger" at bounding box center [796, 498] width 14 height 14
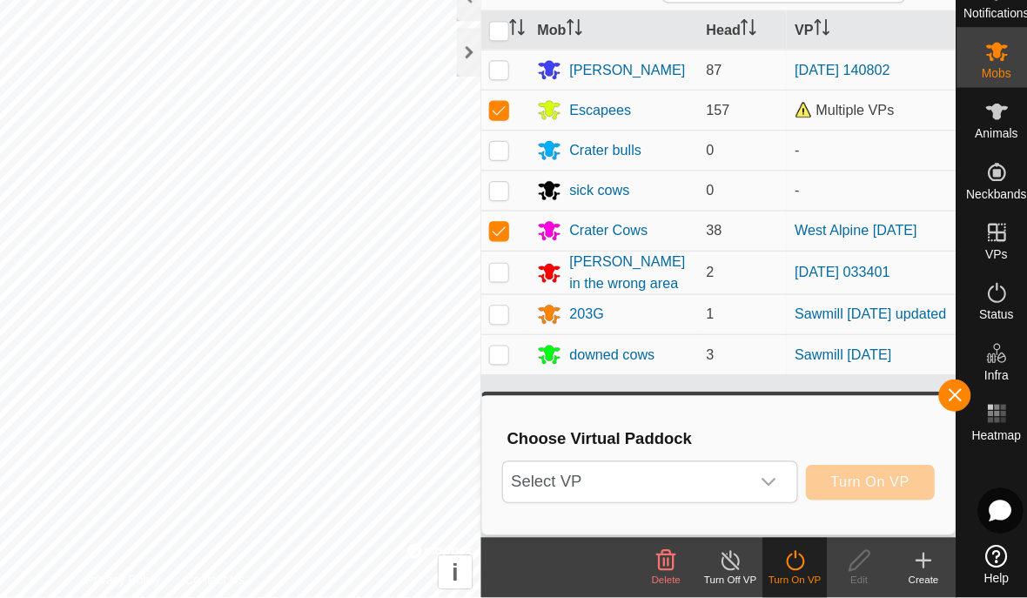
click at [623, 481] on span "Select VP" at bounding box center [672, 498] width 212 height 35
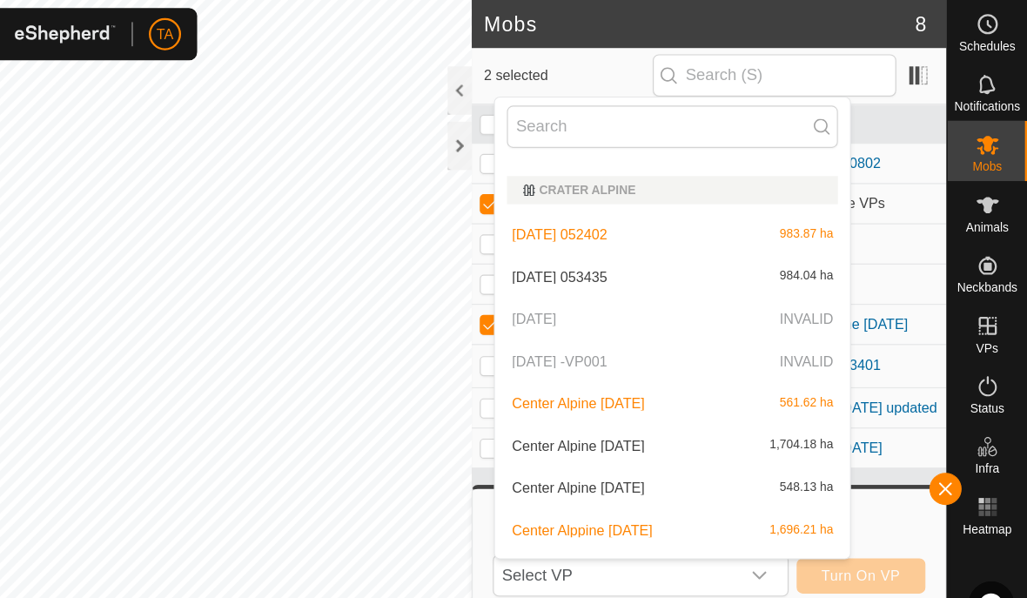
scroll to position [543, 0]
click at [734, 271] on p-selectitem "[DATE] INVALID" at bounding box center [720, 274] width 307 height 35
click at [725, 272] on p-selectitem "[DATE] INVALID" at bounding box center [720, 274] width 307 height 35
click at [567, 275] on p-selectitem "[DATE] INVALID" at bounding box center [720, 274] width 307 height 35
click at [813, 346] on span "561.62 ha" at bounding box center [836, 347] width 46 height 12
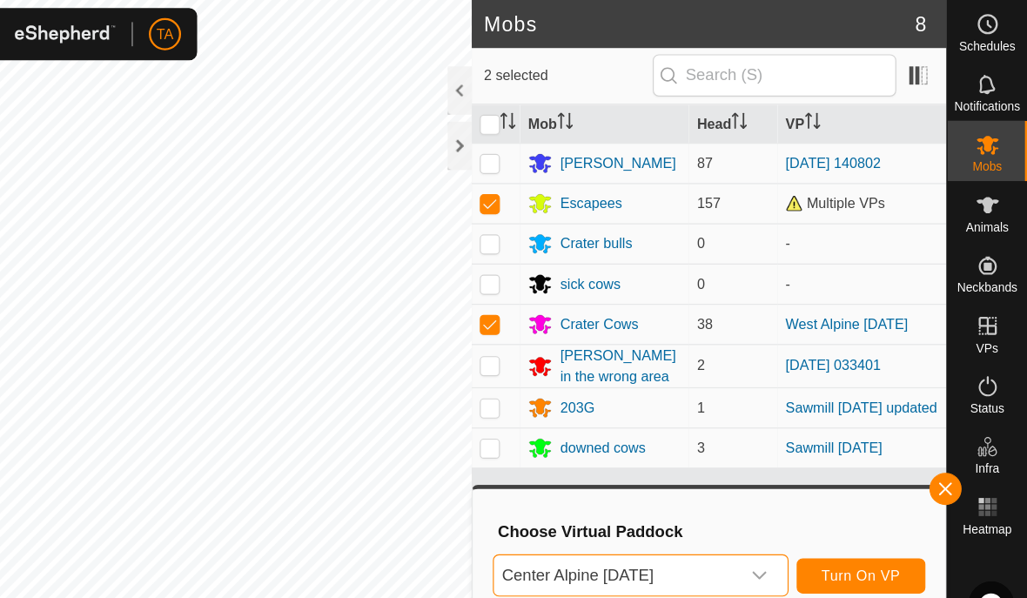
click at [778, 490] on div "dropdown trigger" at bounding box center [795, 498] width 35 height 35
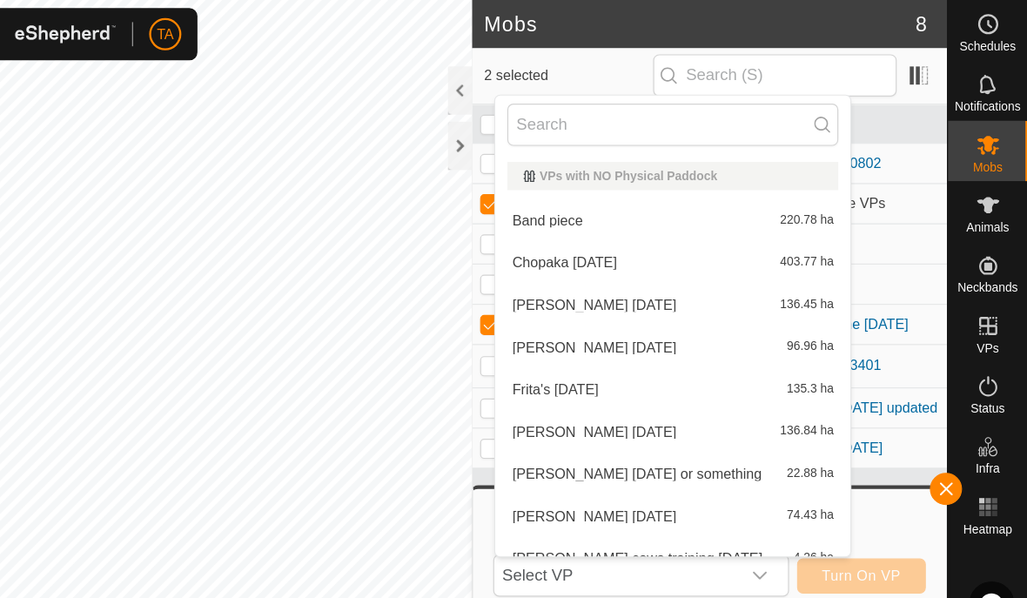
scroll to position [425, 0]
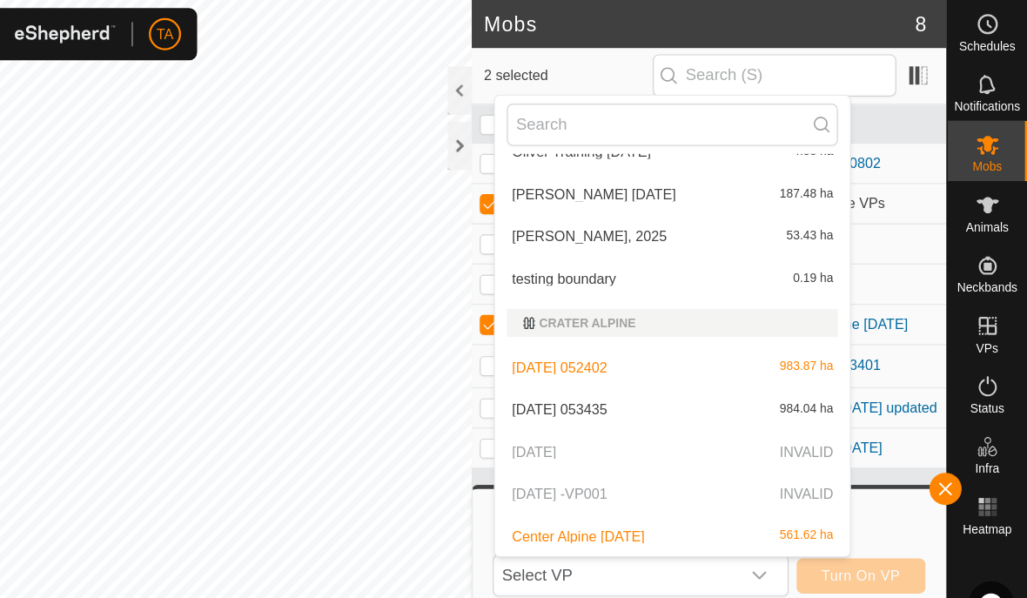
click at [733, 394] on p-selectitem "[DATE] INVALID" at bounding box center [720, 390] width 307 height 35
click at [567, 387] on p-selectitem "[DATE] INVALID" at bounding box center [720, 390] width 307 height 35
click at [567, 382] on p-selectitem "[DATE] INVALID" at bounding box center [720, 390] width 307 height 35
click at [718, 423] on p-selectitem "[DATE] -VP001 INVALID" at bounding box center [720, 427] width 307 height 35
click at [720, 426] on p-selectitem "[DATE] -VP001 INVALID" at bounding box center [720, 427] width 307 height 35
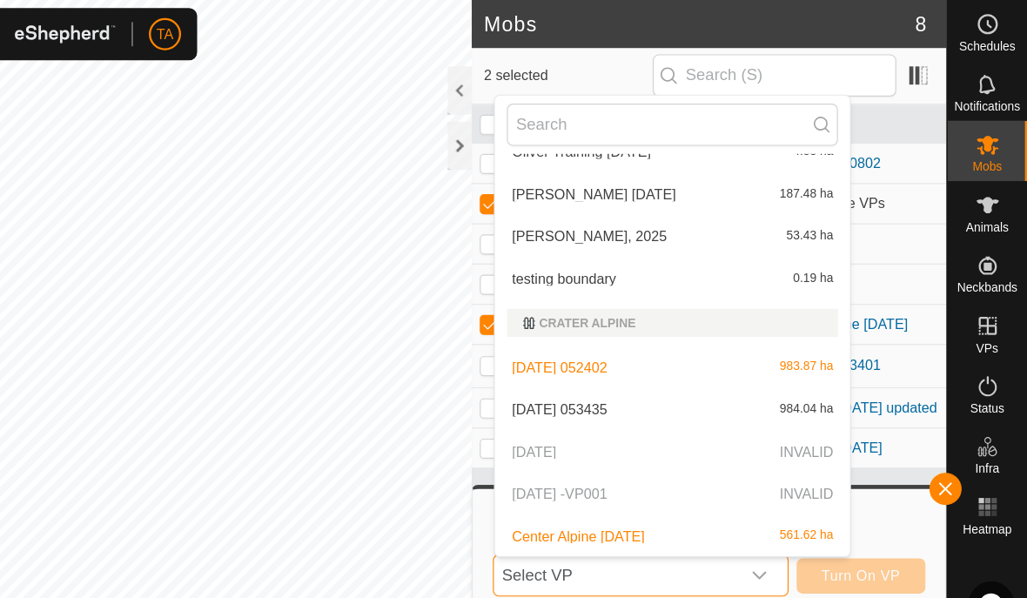
click at [723, 386] on p-selectitem "[DATE] INVALID" at bounding box center [720, 390] width 307 height 35
click at [722, 396] on p-selectitem "[DATE] INVALID" at bounding box center [720, 390] width 307 height 35
click at [722, 399] on p-selectitem "[DATE] INVALID" at bounding box center [720, 390] width 307 height 35
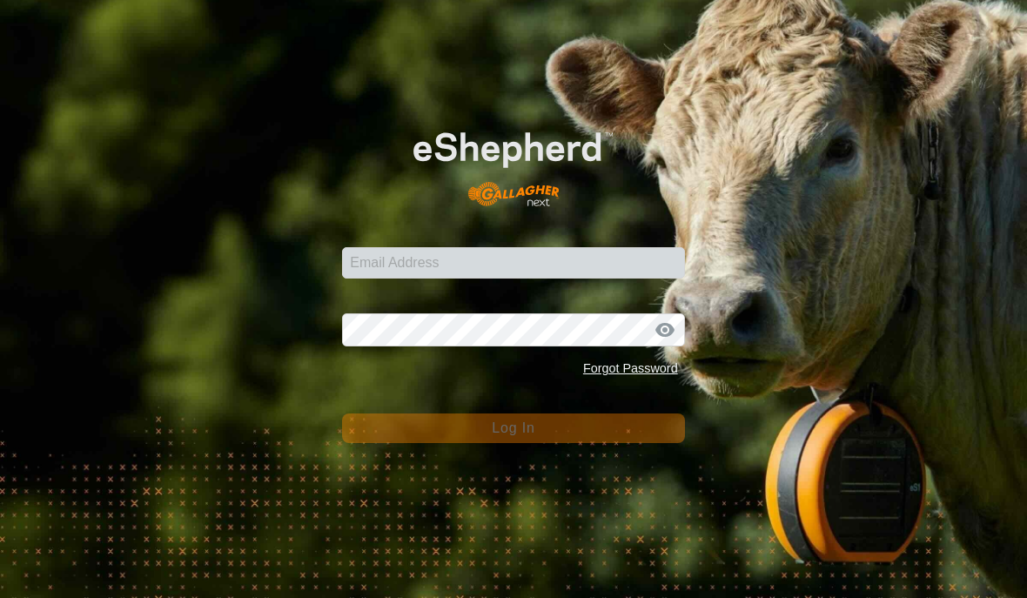
click at [112, 285] on div "Email Address Password Forgot Password Log In" at bounding box center [513, 299] width 1027 height 598
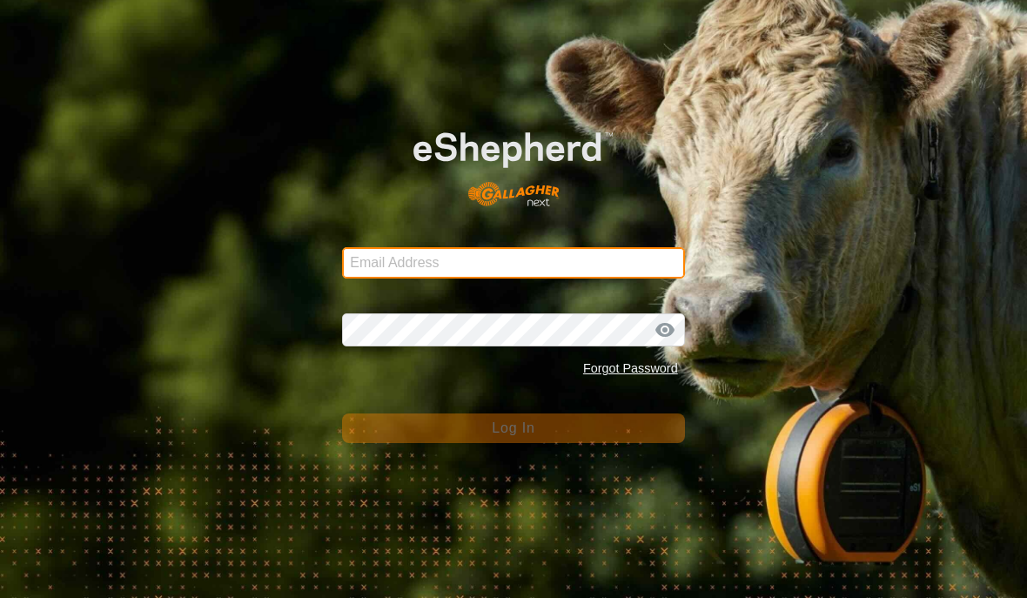
click at [374, 270] on input "Email Address" at bounding box center [513, 262] width 342 height 31
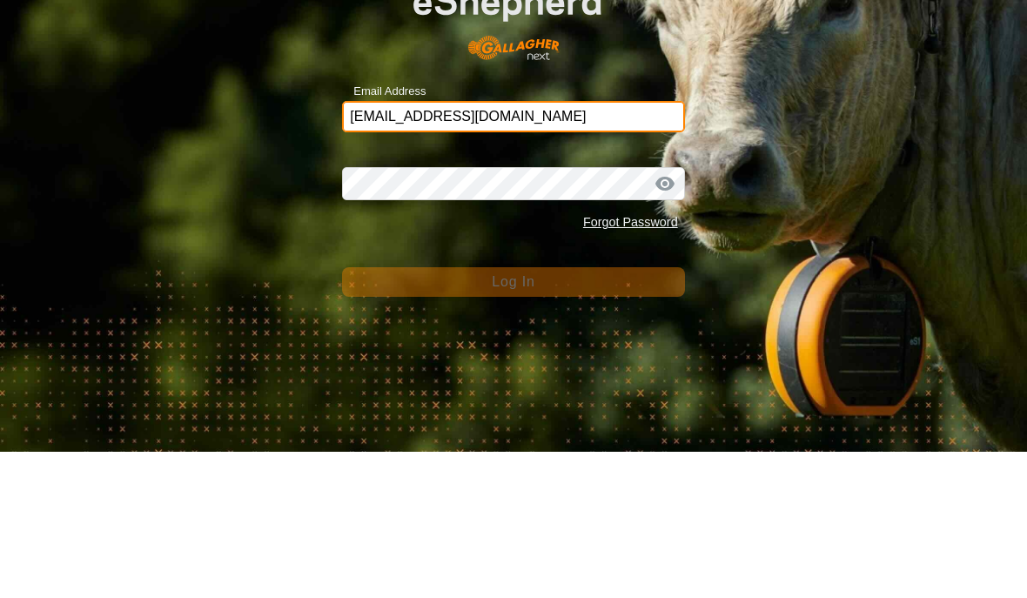
type input "[EMAIL_ADDRESS][DOMAIN_NAME]"
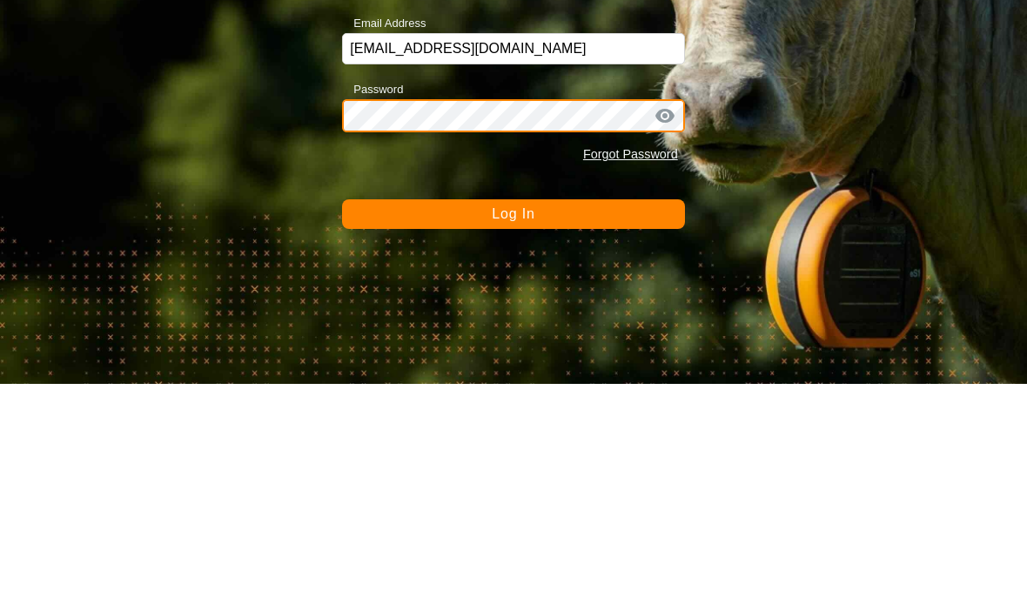
click at [513, 413] on button "Log In" at bounding box center [513, 428] width 342 height 30
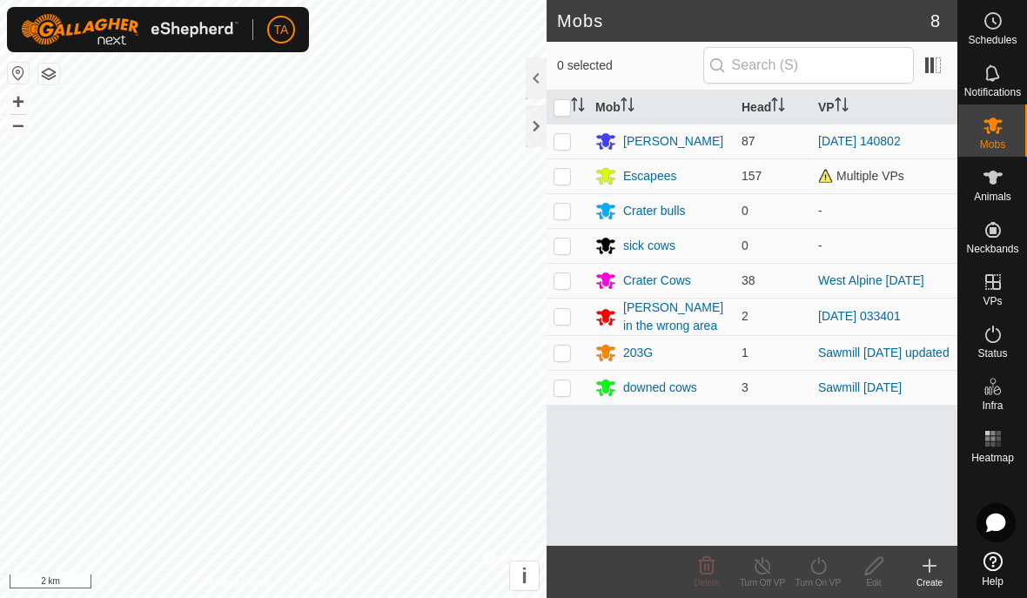
click at [998, 133] on icon at bounding box center [993, 126] width 19 height 17
click at [821, 568] on icon at bounding box center [819, 565] width 22 height 21
click at [824, 571] on icon at bounding box center [818, 565] width 16 height 17
click at [574, 174] on td at bounding box center [568, 175] width 42 height 35
checkbox input "true"
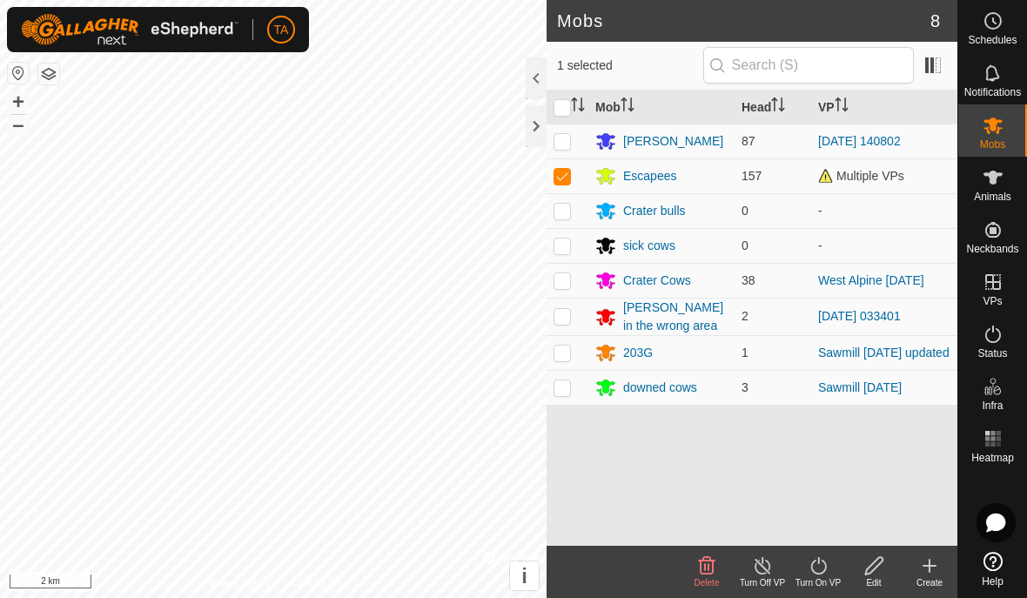
click at [568, 280] on p-checkbox at bounding box center [562, 280] width 17 height 14
checkbox input "true"
click at [817, 567] on icon at bounding box center [819, 565] width 22 height 21
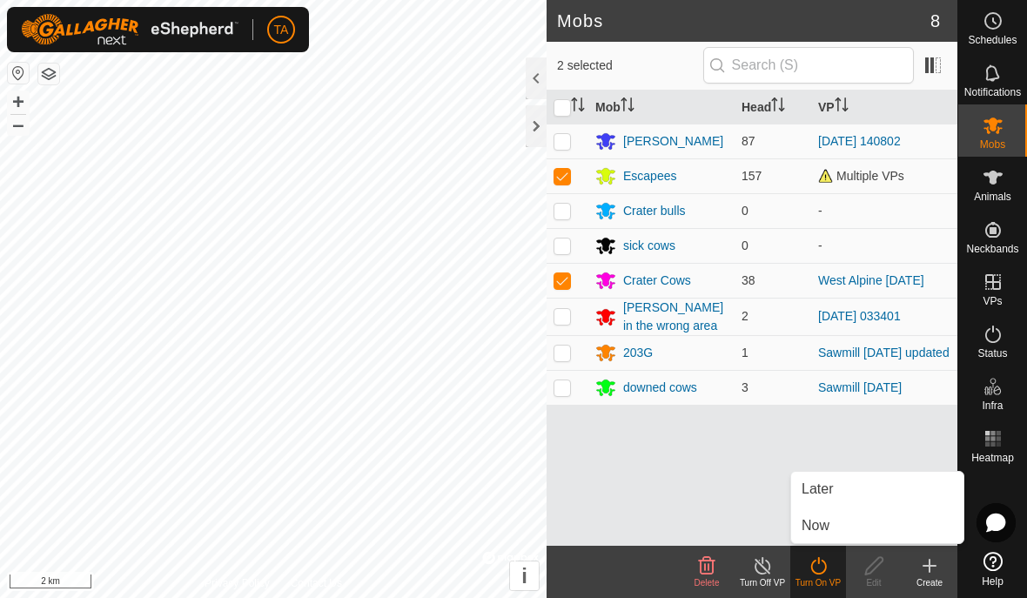
click at [852, 528] on link "Now" at bounding box center [877, 525] width 172 height 35
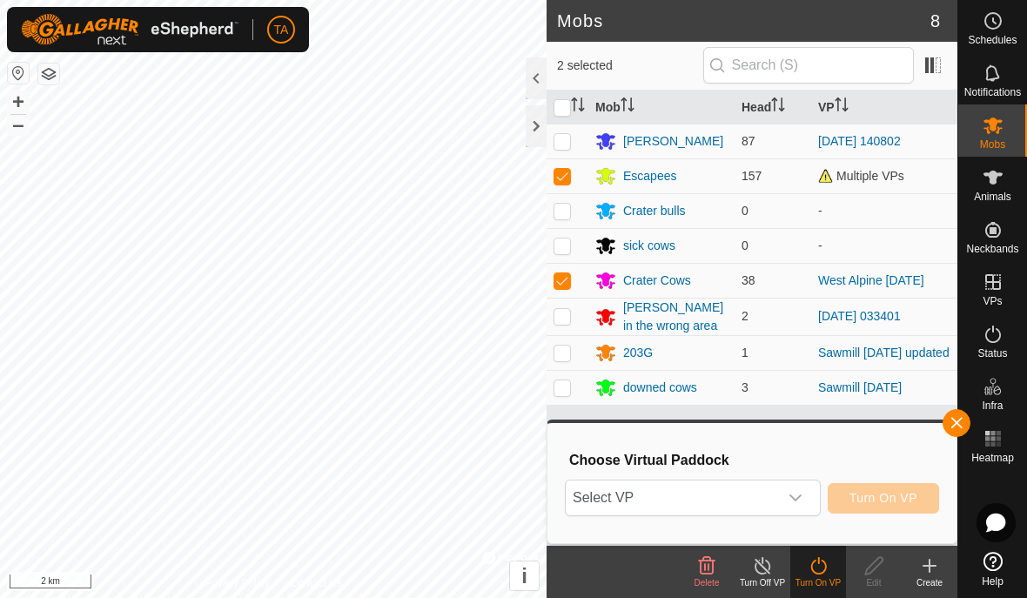
click at [801, 504] on icon "dropdown trigger" at bounding box center [796, 498] width 14 height 14
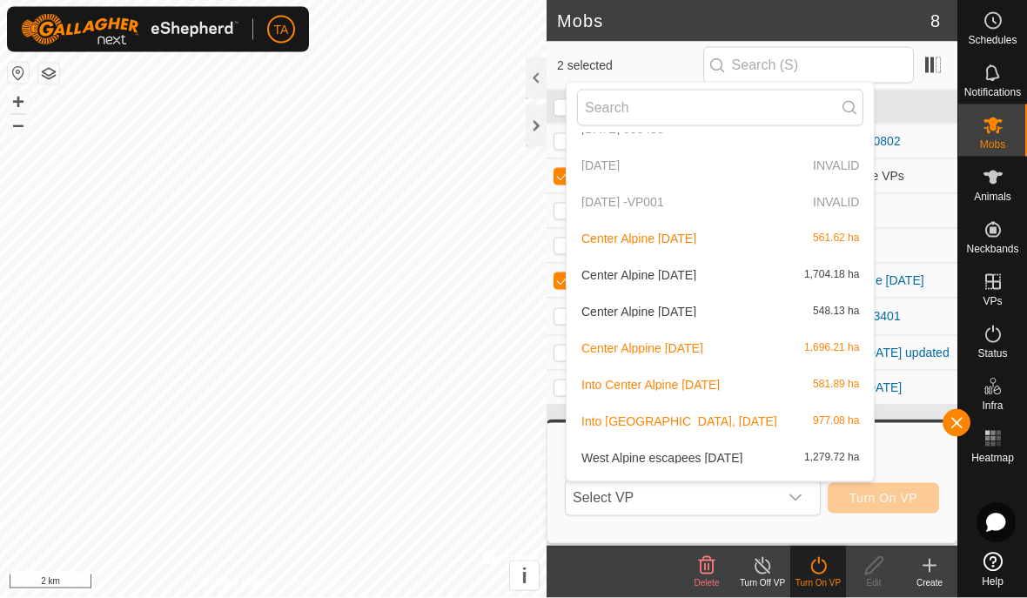
scroll to position [651, 0]
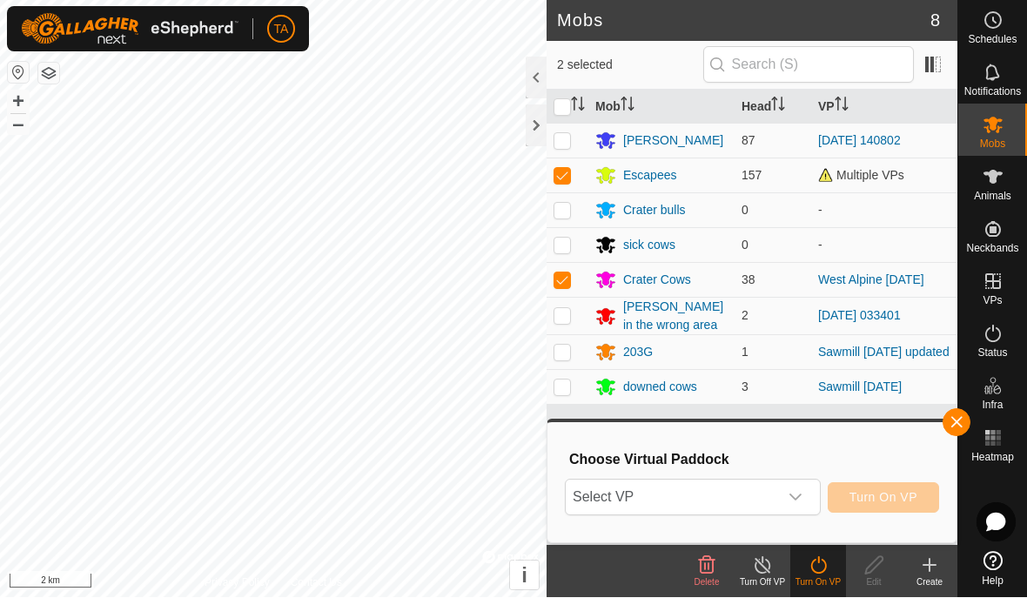
click at [939, 566] on icon at bounding box center [929, 565] width 21 height 21
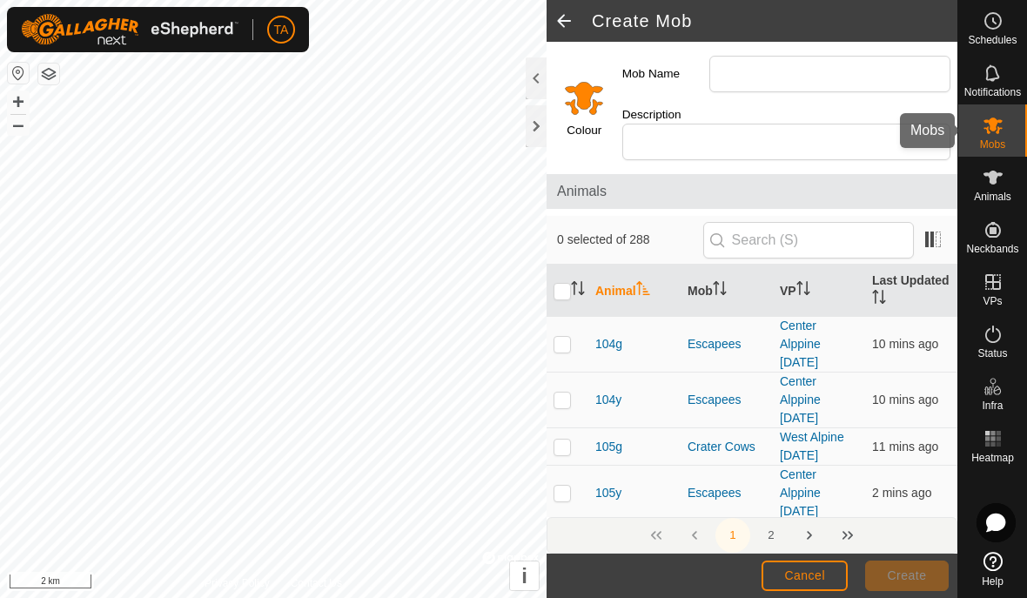
click at [1003, 135] on icon at bounding box center [993, 125] width 21 height 21
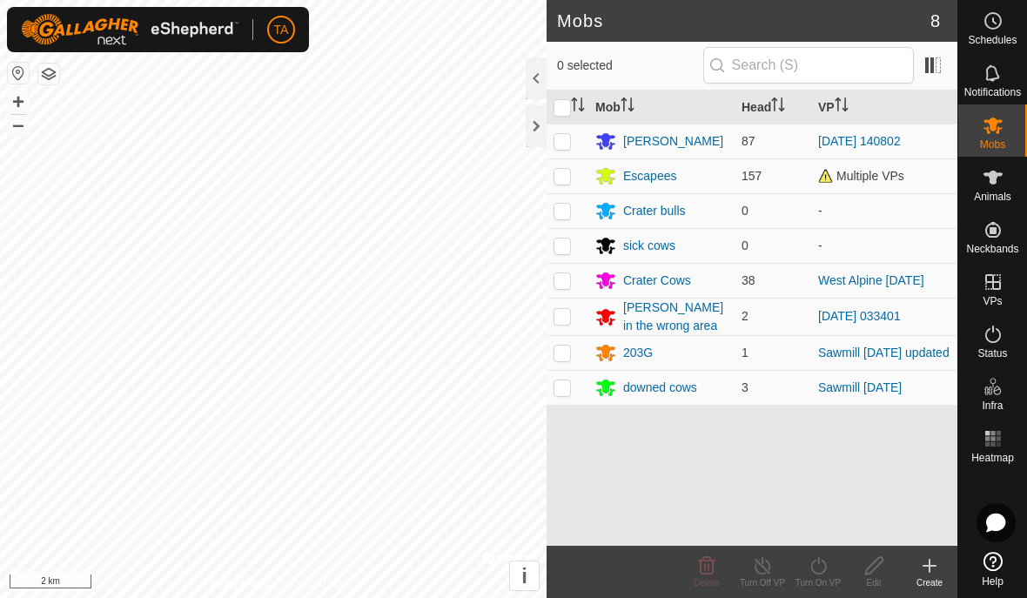
click at [580, 168] on td at bounding box center [568, 175] width 42 height 35
checkbox input "true"
click at [560, 286] on p-checkbox at bounding box center [562, 280] width 17 height 14
checkbox input "true"
click at [819, 566] on icon at bounding box center [819, 565] width 22 height 21
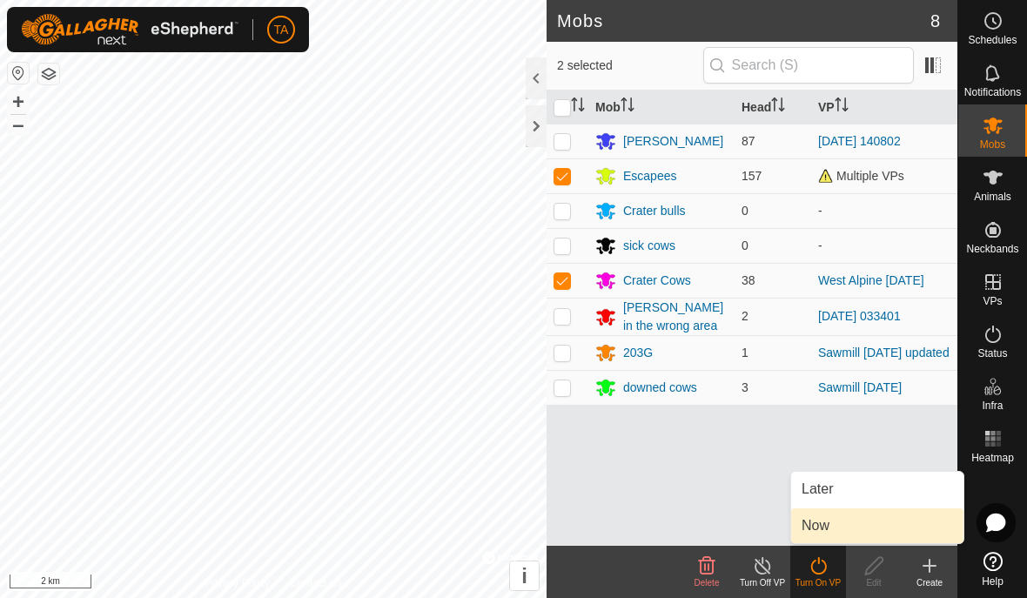
click at [874, 529] on link "Now" at bounding box center [877, 525] width 172 height 35
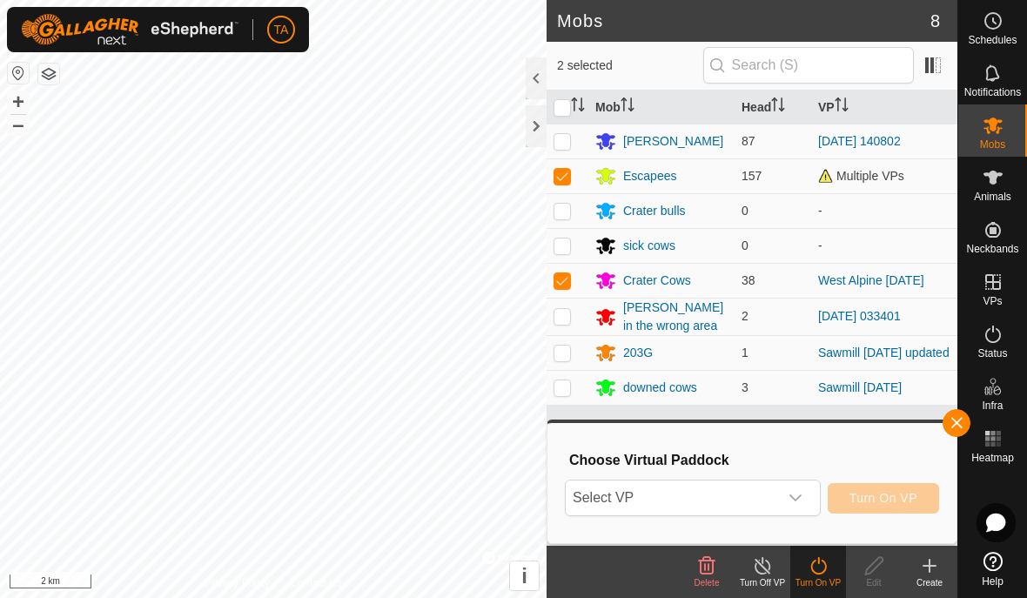
click at [935, 578] on div "Create" at bounding box center [930, 582] width 56 height 13
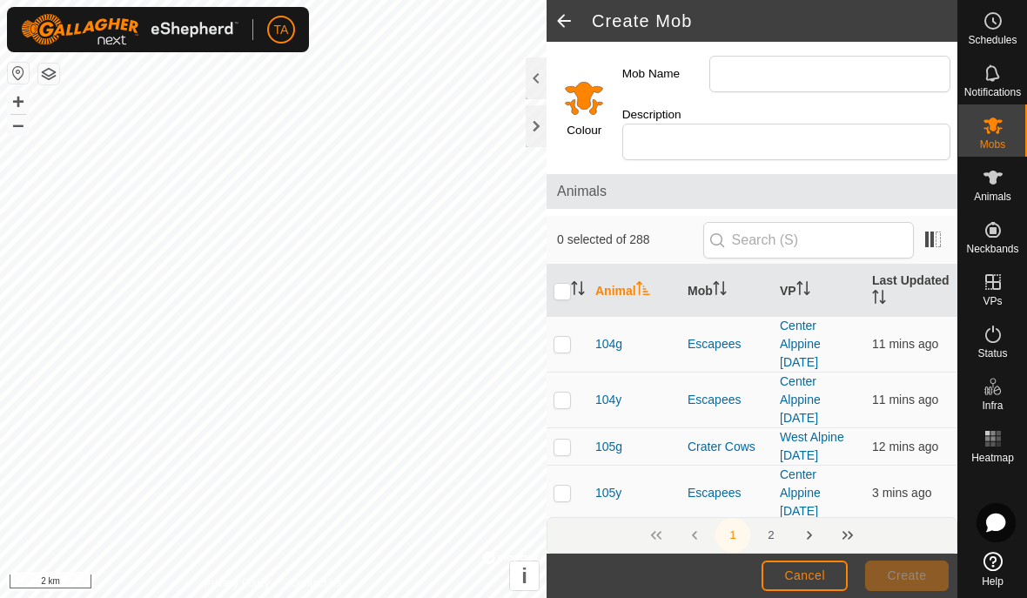
click at [564, 19] on span at bounding box center [564, 21] width 35 height 42
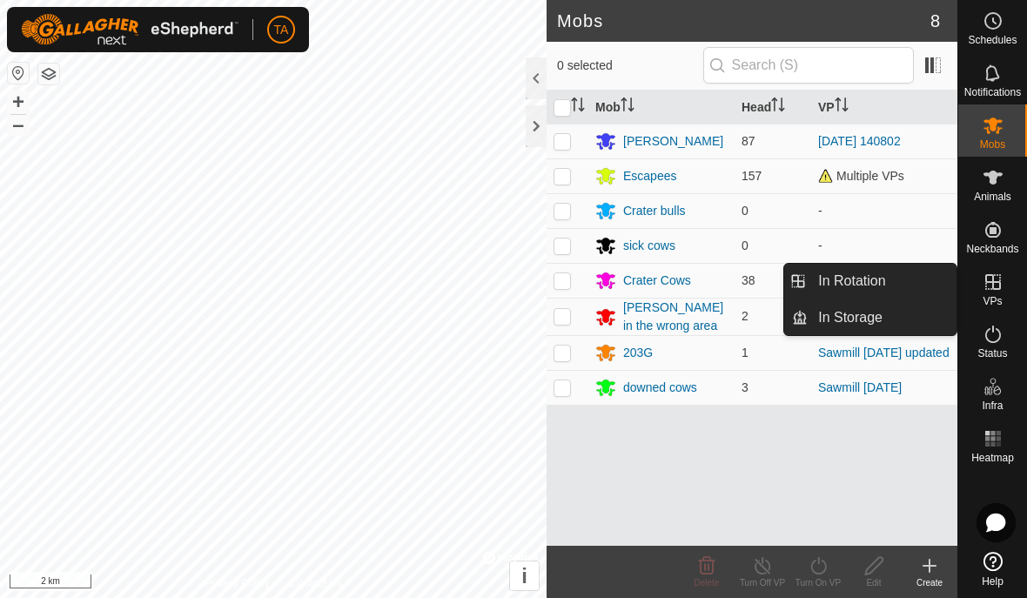
click at [889, 325] on link "In Storage" at bounding box center [882, 317] width 149 height 35
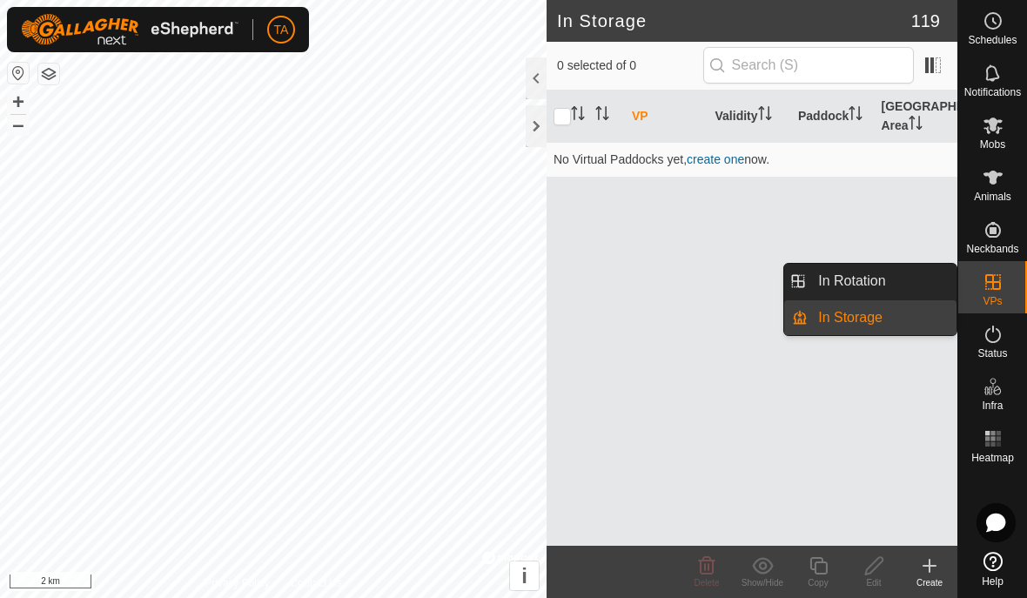
click at [922, 275] on link "In Rotation" at bounding box center [882, 281] width 149 height 35
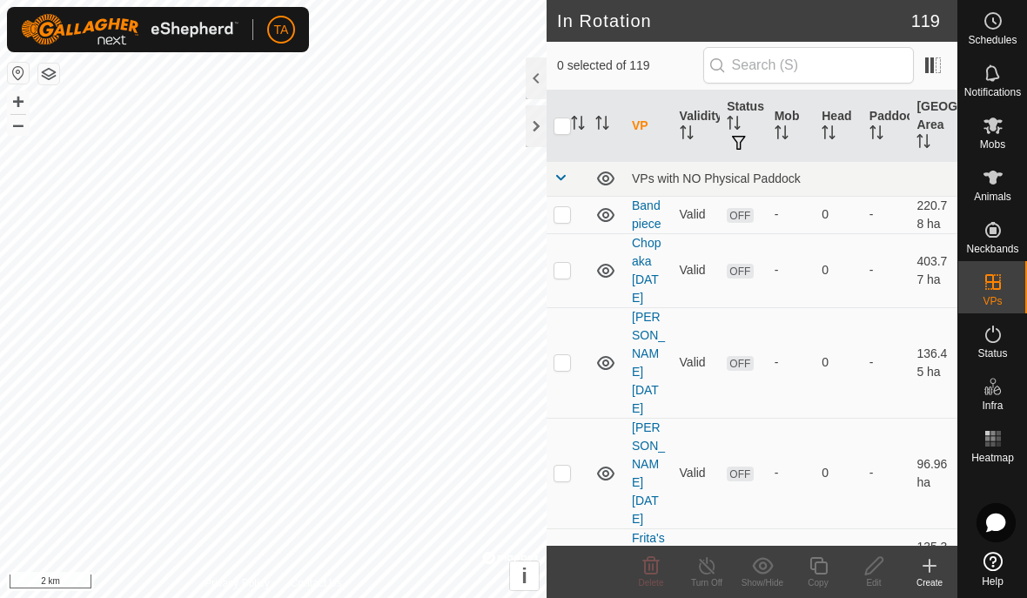
click at [938, 567] on icon at bounding box center [929, 565] width 21 height 21
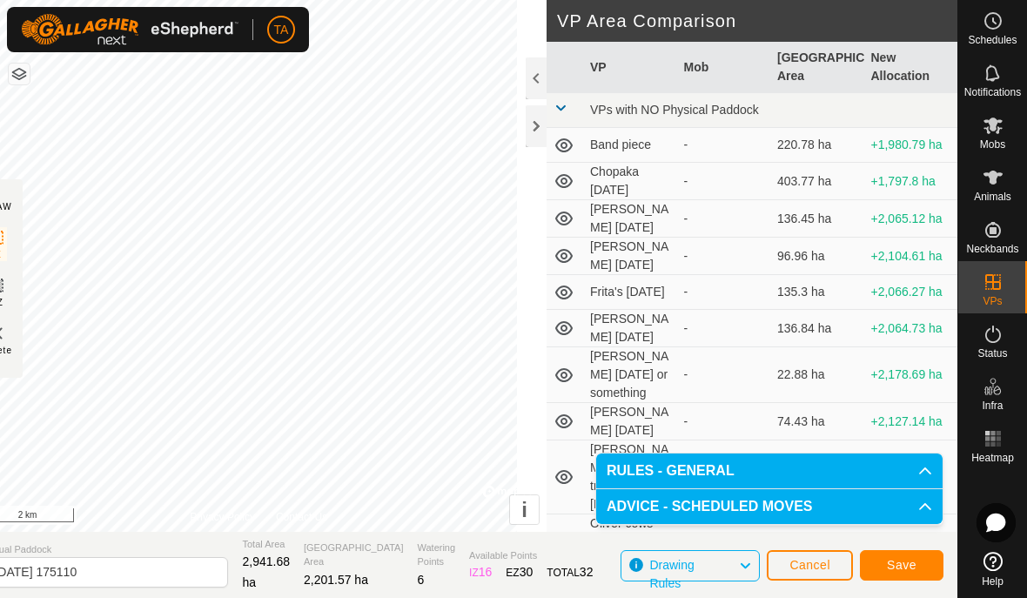
click at [904, 560] on span "Save" at bounding box center [902, 565] width 30 height 14
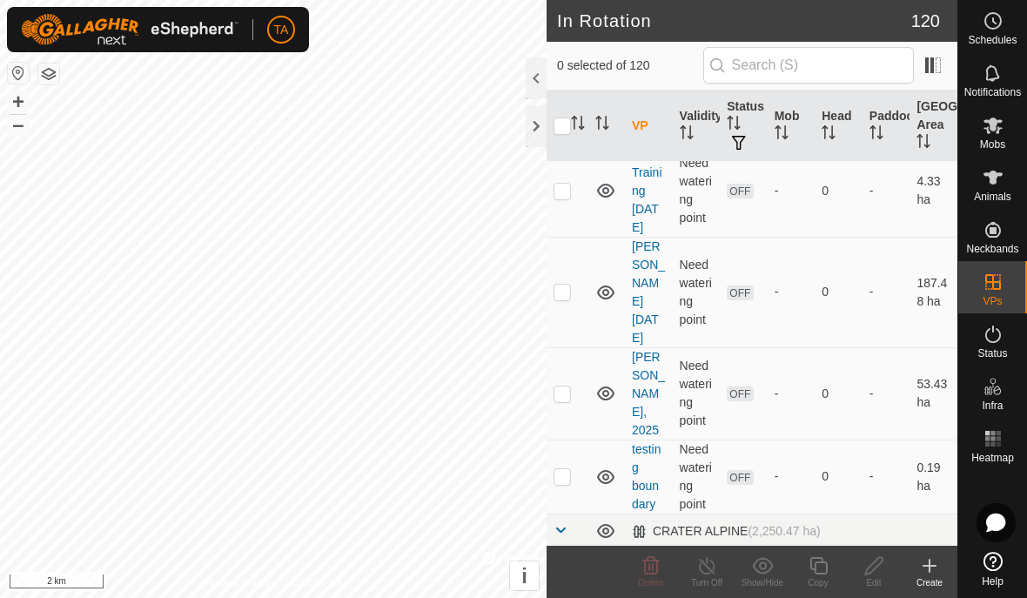
scroll to position [1083, 0]
click at [997, 141] on span "Mobs" at bounding box center [992, 144] width 25 height 10
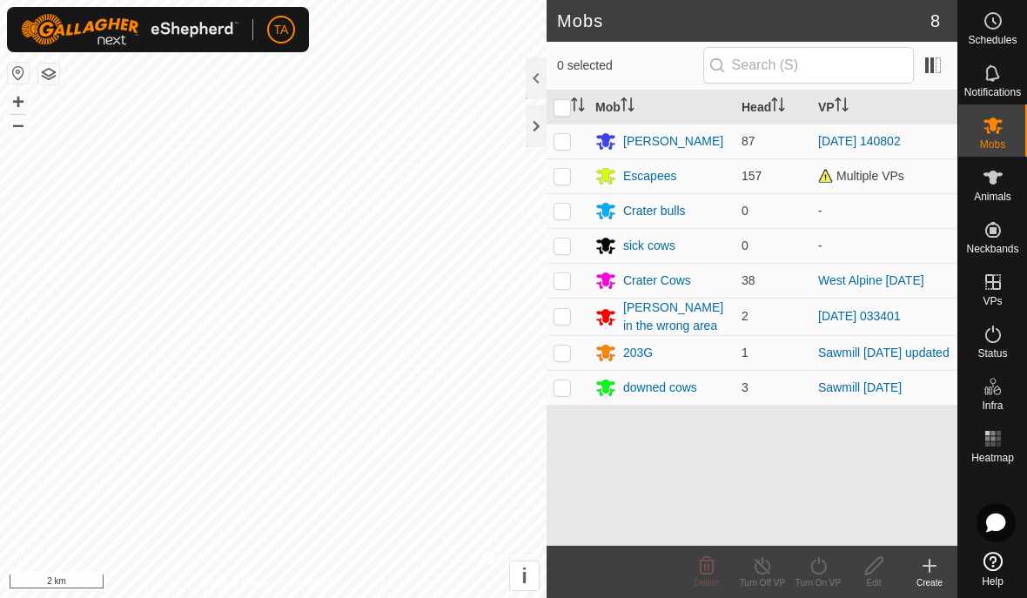
click at [580, 173] on td at bounding box center [568, 175] width 42 height 35
checkbox input "true"
click at [571, 287] on td at bounding box center [568, 280] width 42 height 35
checkbox input "true"
click at [826, 562] on icon at bounding box center [819, 565] width 22 height 21
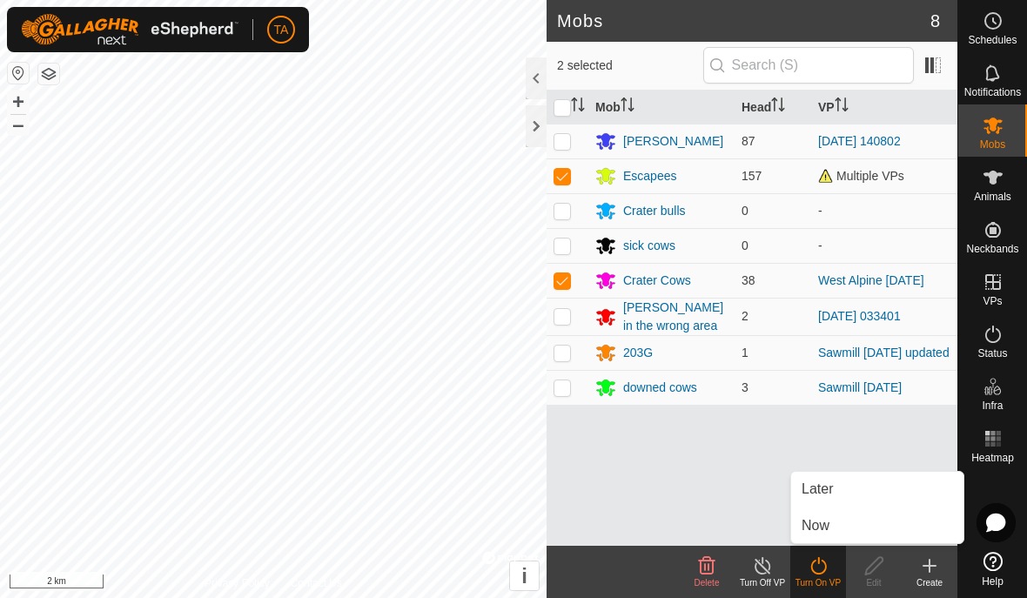
click at [883, 525] on link "Now" at bounding box center [877, 525] width 172 height 35
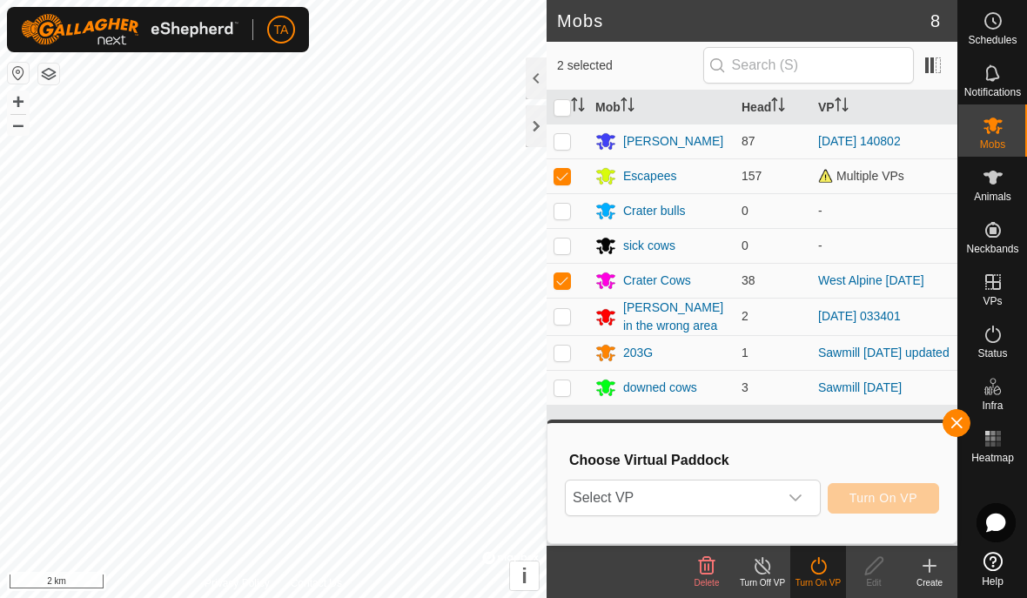
click at [799, 498] on icon "dropdown trigger" at bounding box center [796, 498] width 14 height 14
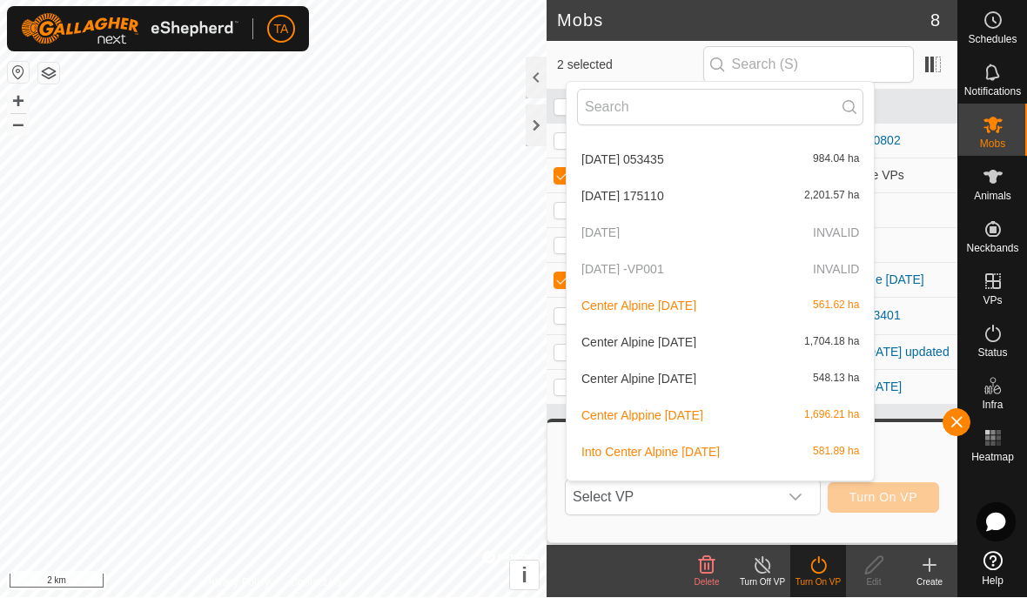
scroll to position [621, 0]
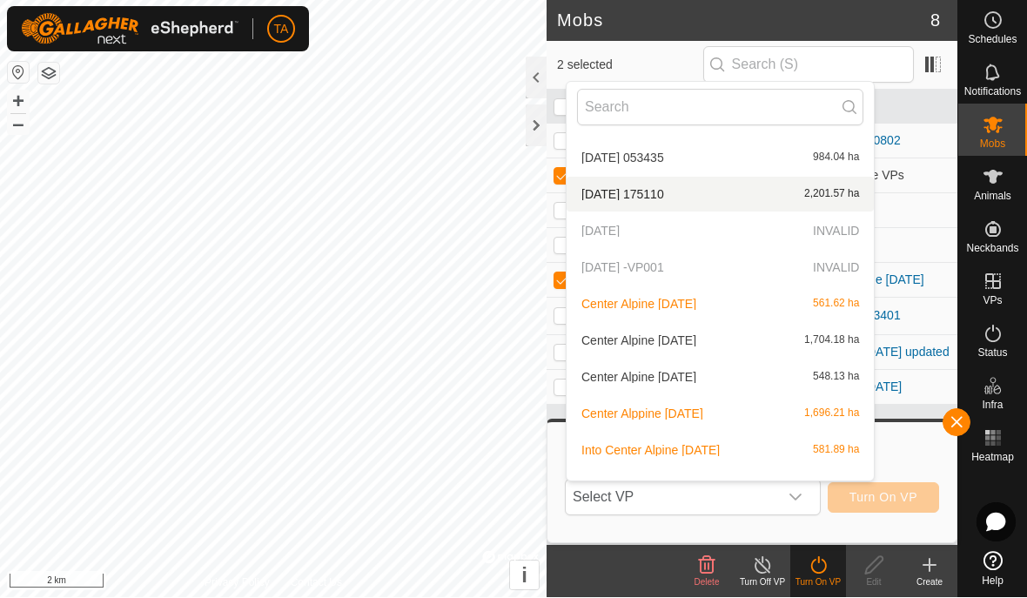
click at [664, 192] on span "[DATE] 175110" at bounding box center [622, 195] width 83 height 12
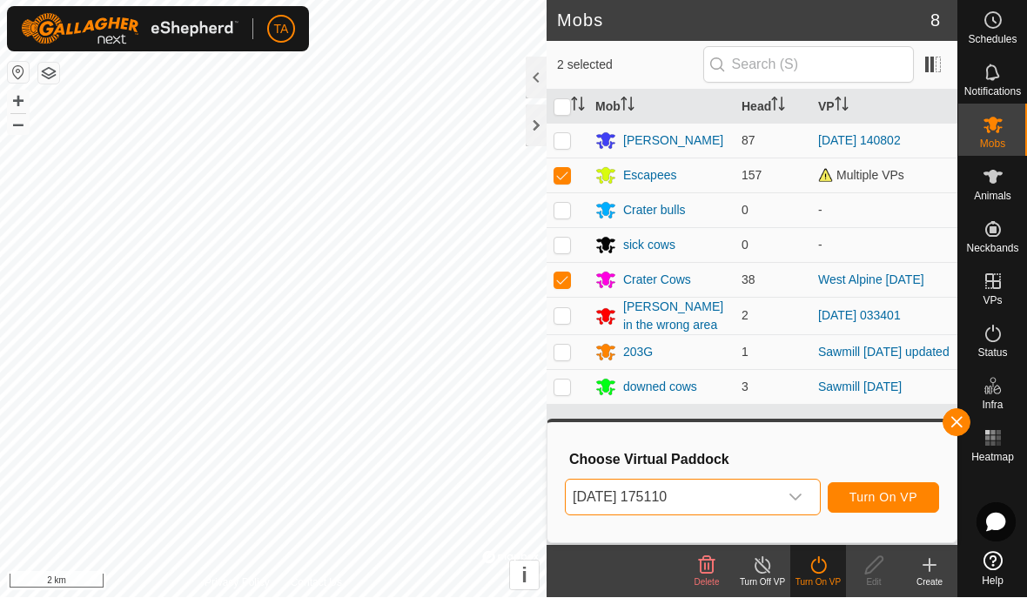
click at [909, 500] on span "Turn On VP" at bounding box center [884, 498] width 68 height 14
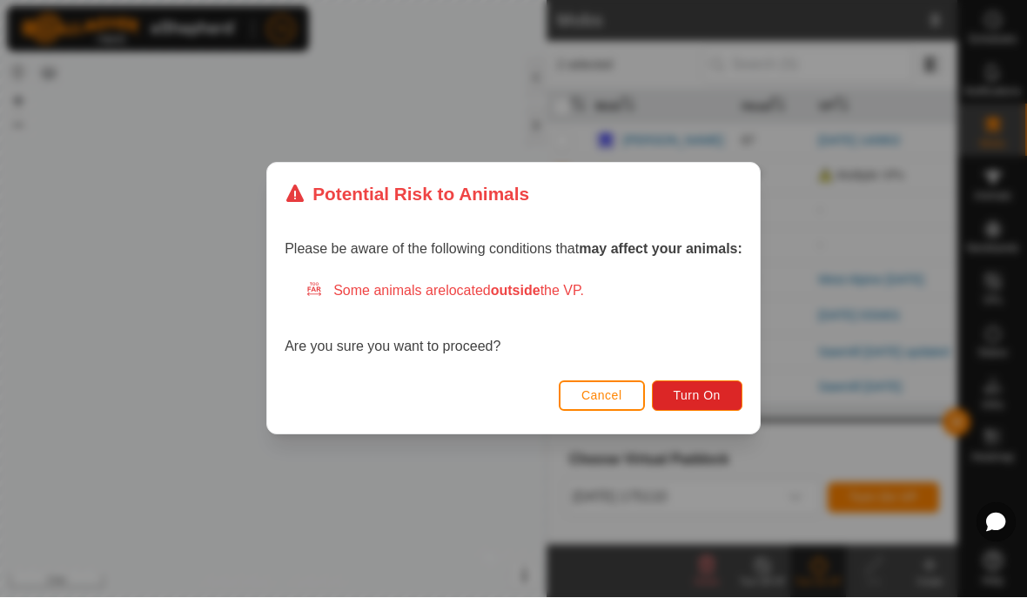
click at [718, 403] on button "Turn On" at bounding box center [697, 396] width 91 height 30
